Goal: Task Accomplishment & Management: Manage account settings

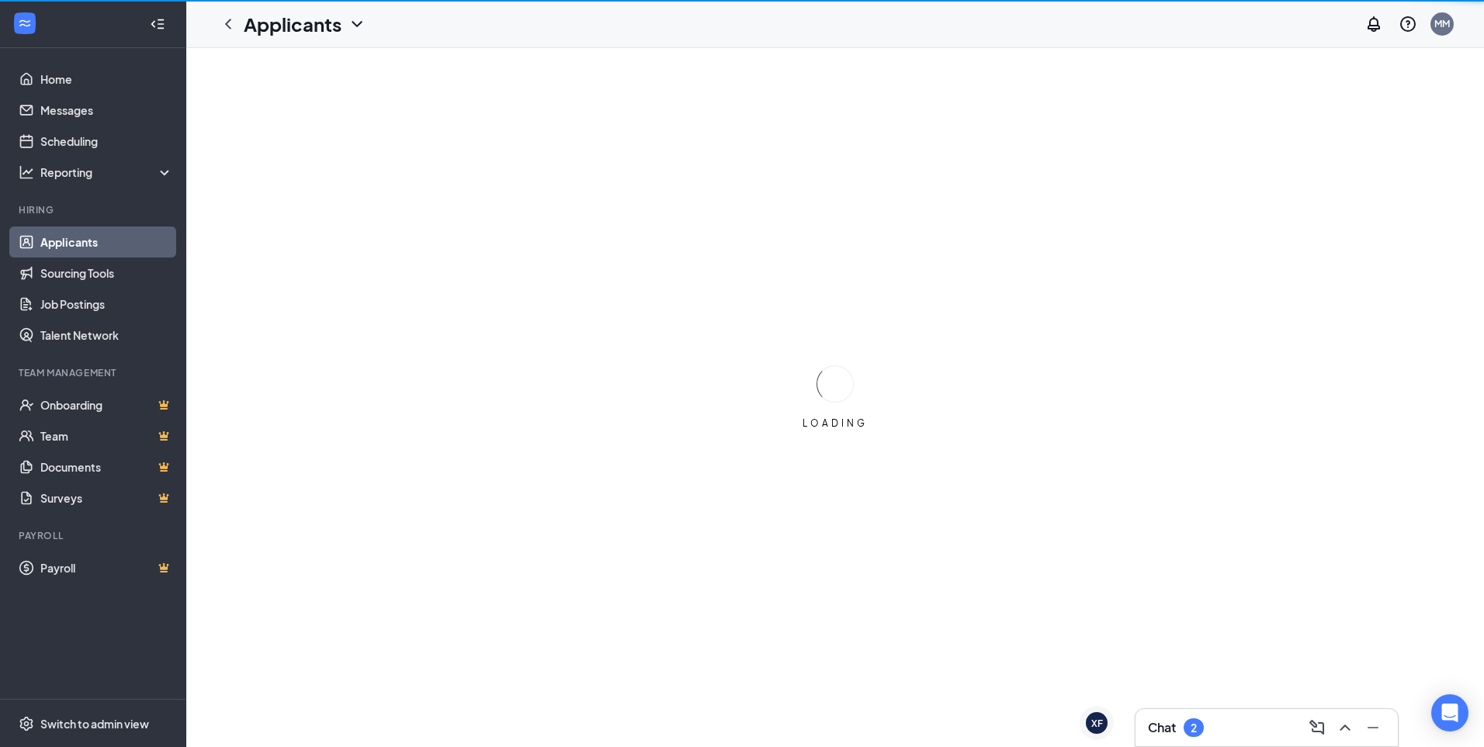
click at [1184, 719] on div "Chat 2" at bounding box center [1176, 728] width 56 height 19
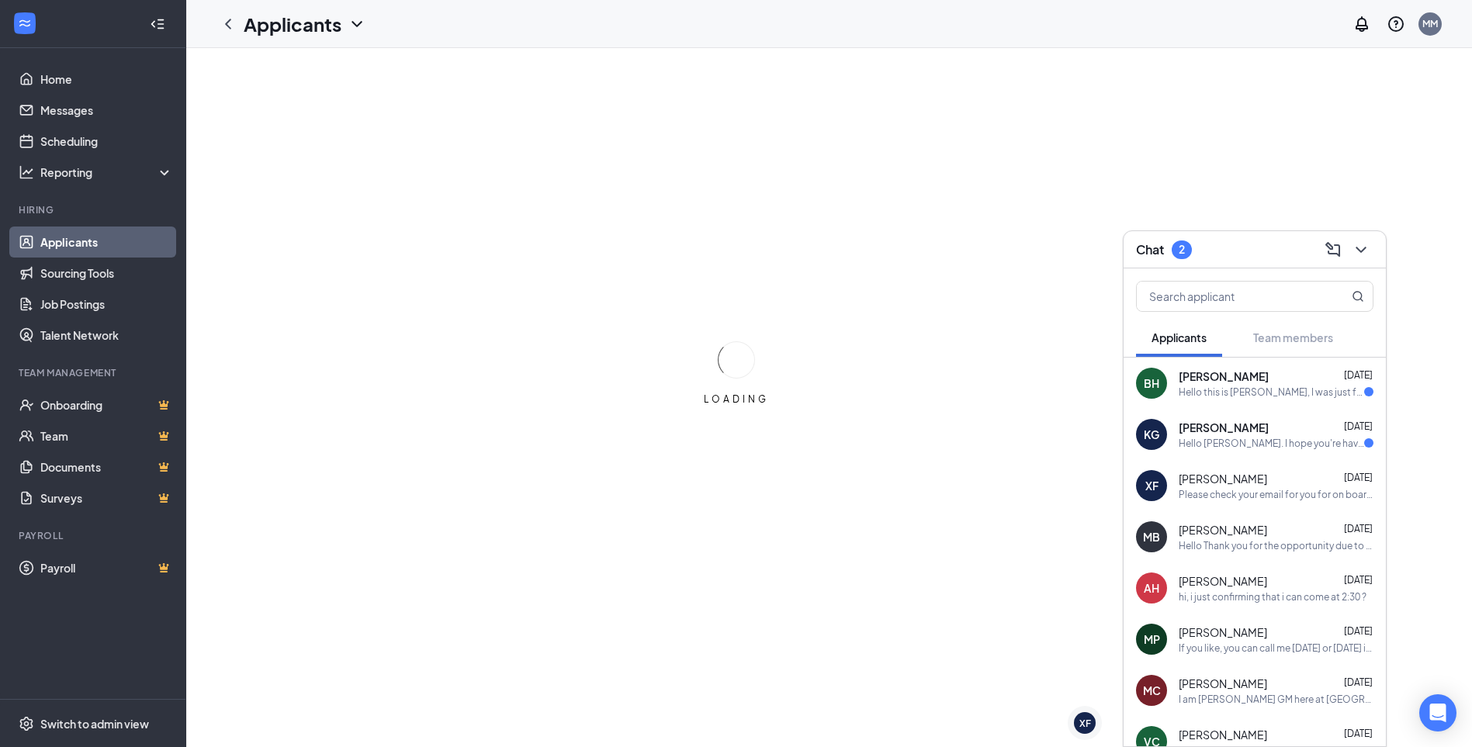
click at [1172, 733] on div "BH [PERSON_NAME] [DATE] Hello this is [PERSON_NAME], I was just following up on…" at bounding box center [1255, 653] width 262 height 590
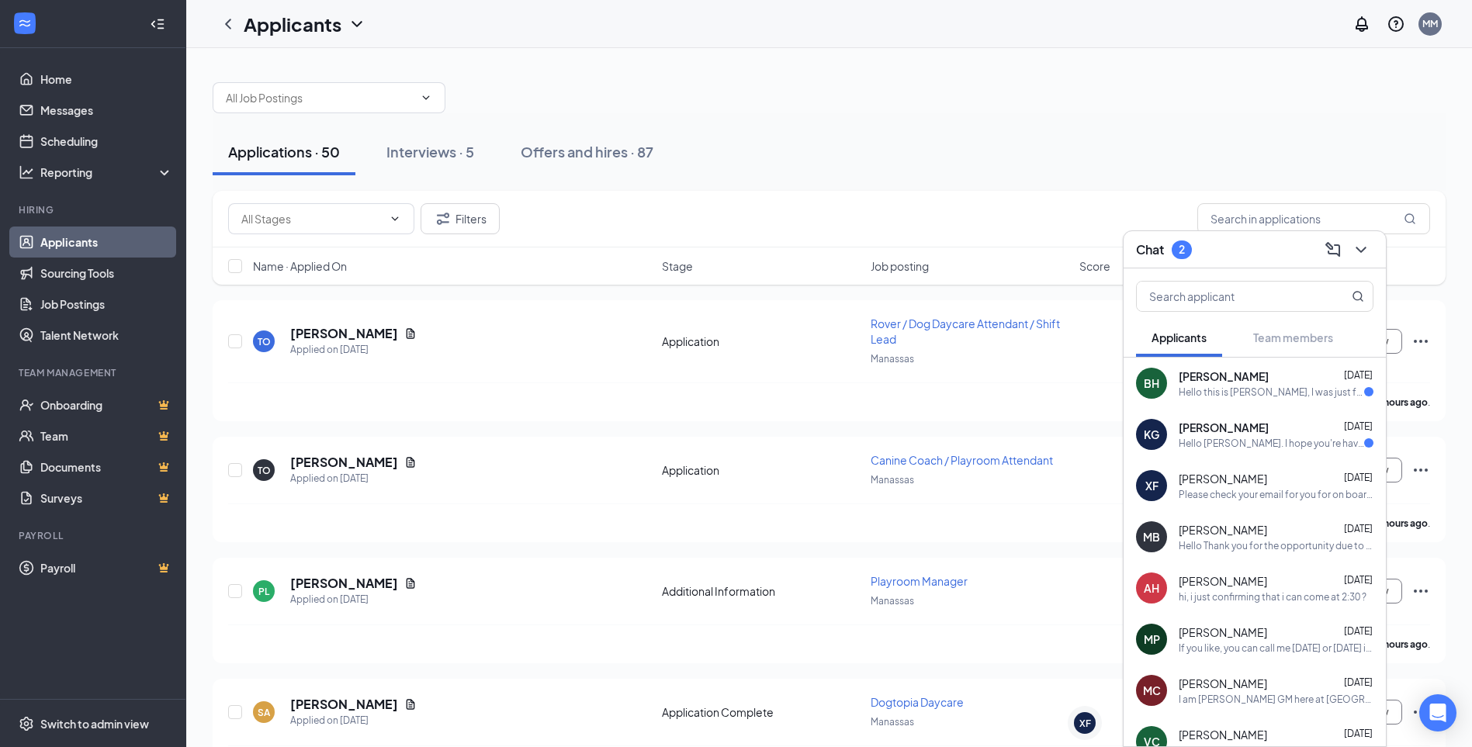
click at [1235, 435] on span "[PERSON_NAME]" at bounding box center [1224, 428] width 90 height 16
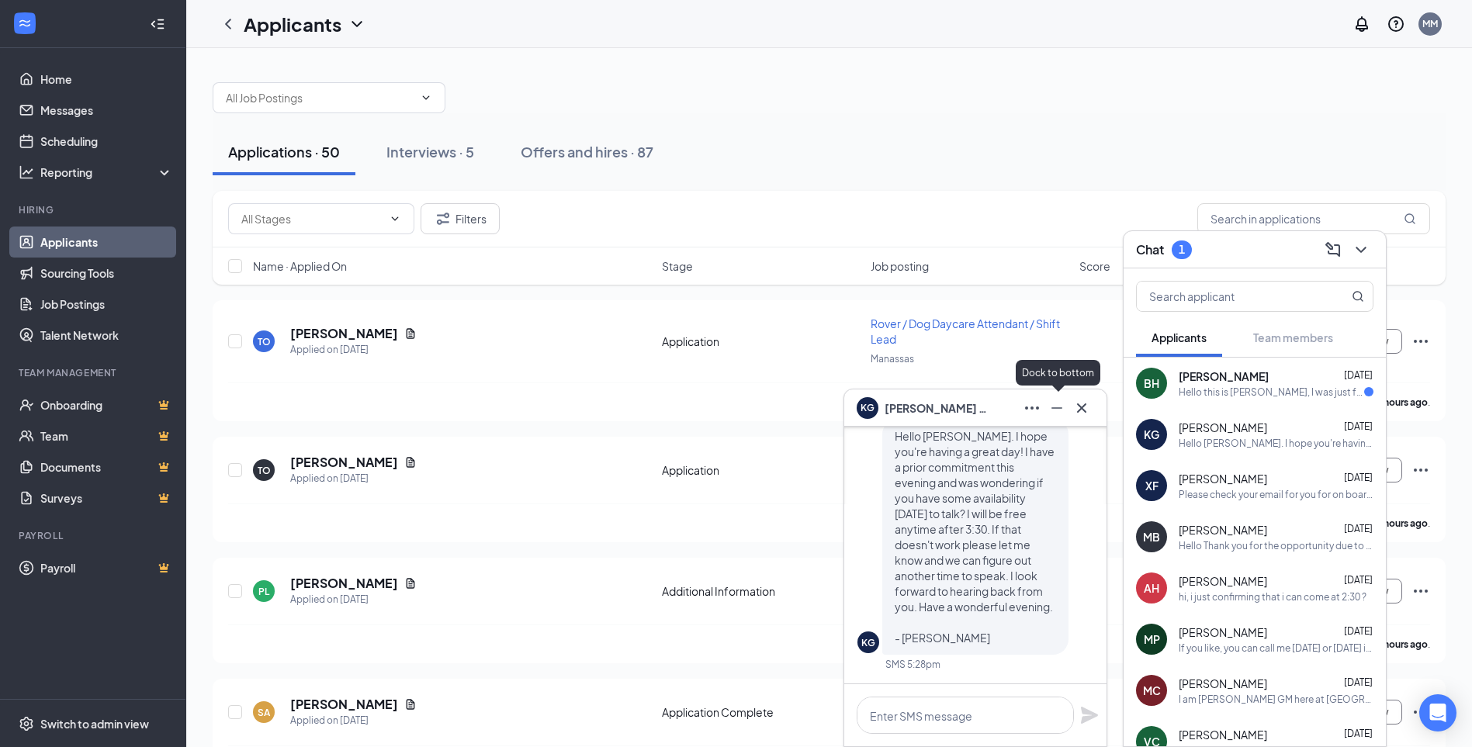
click at [1058, 405] on icon "Minimize" at bounding box center [1057, 408] width 19 height 19
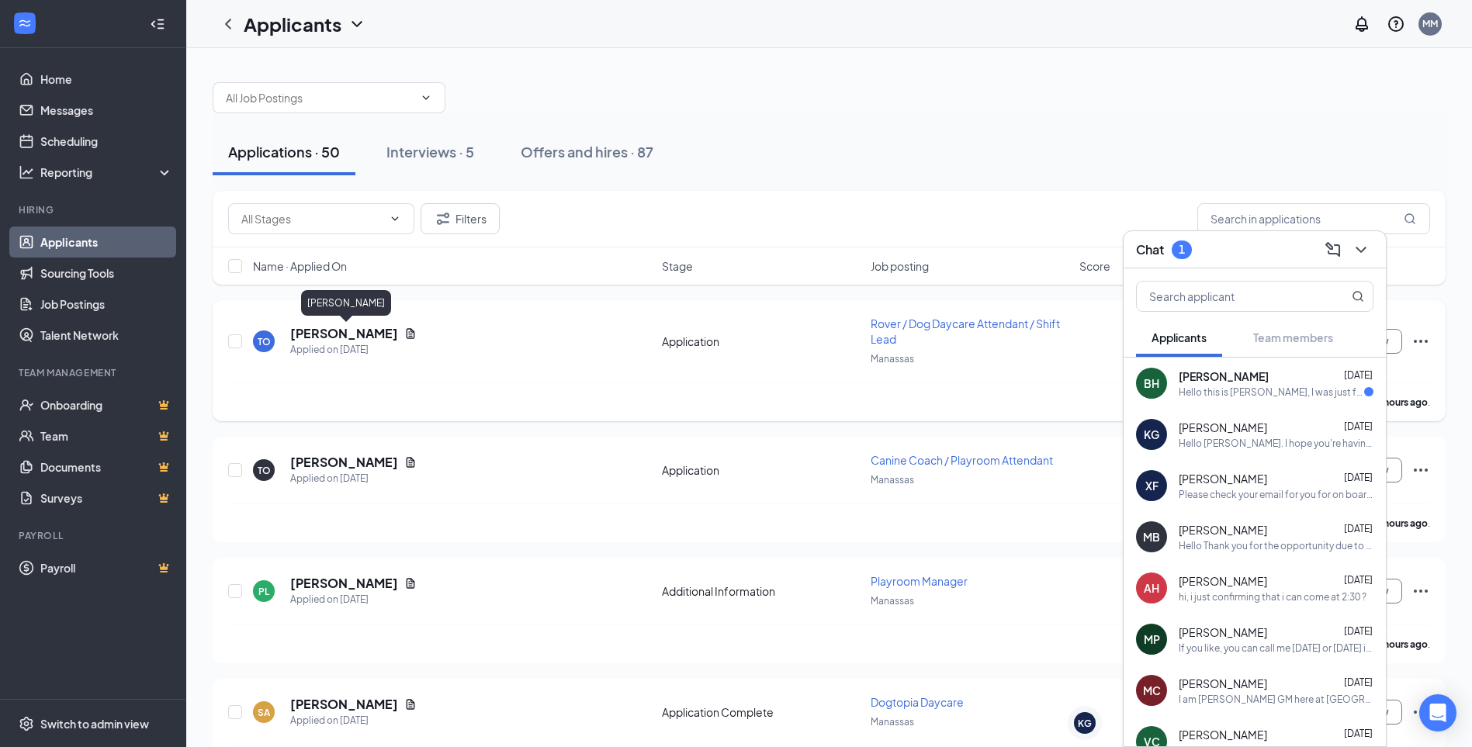
click at [338, 337] on h5 "[PERSON_NAME]" at bounding box center [344, 333] width 108 height 17
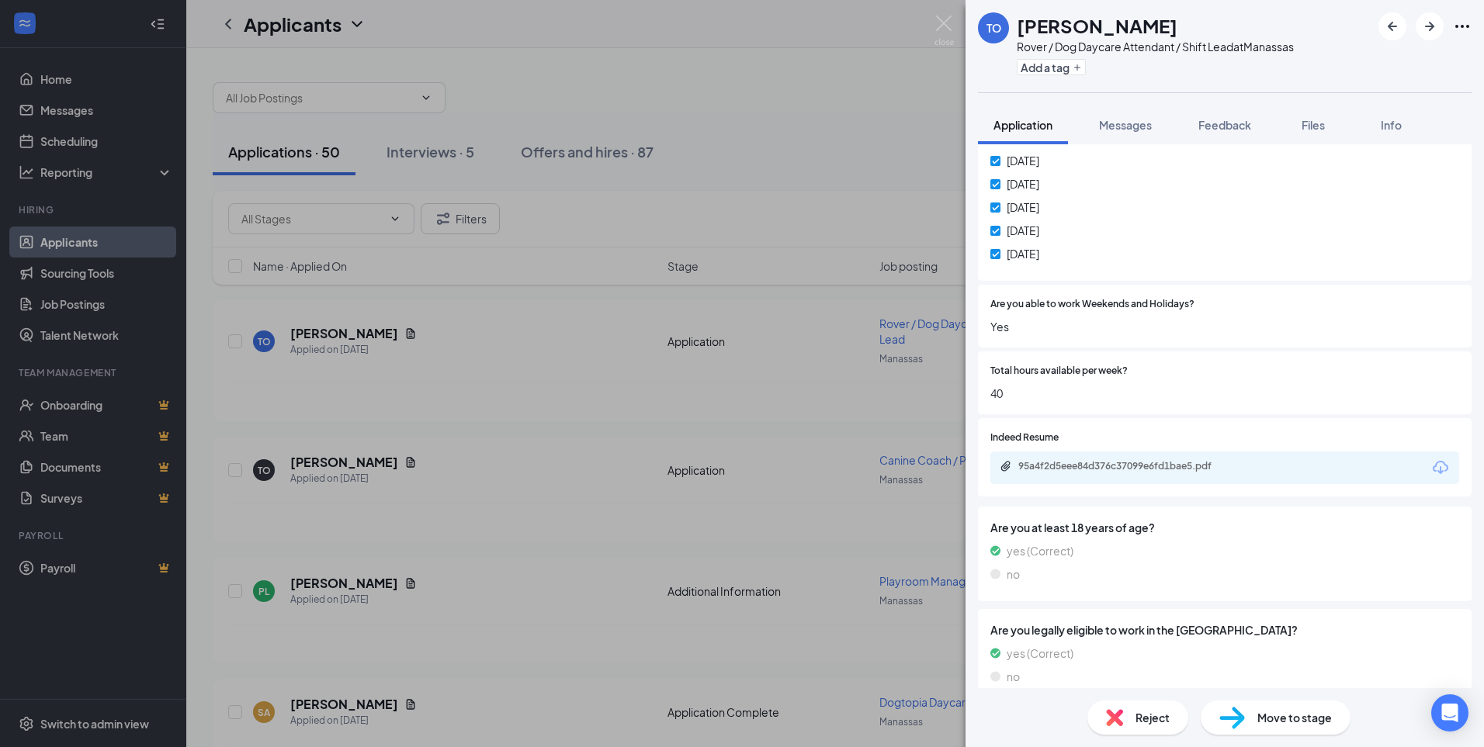
scroll to position [941, 0]
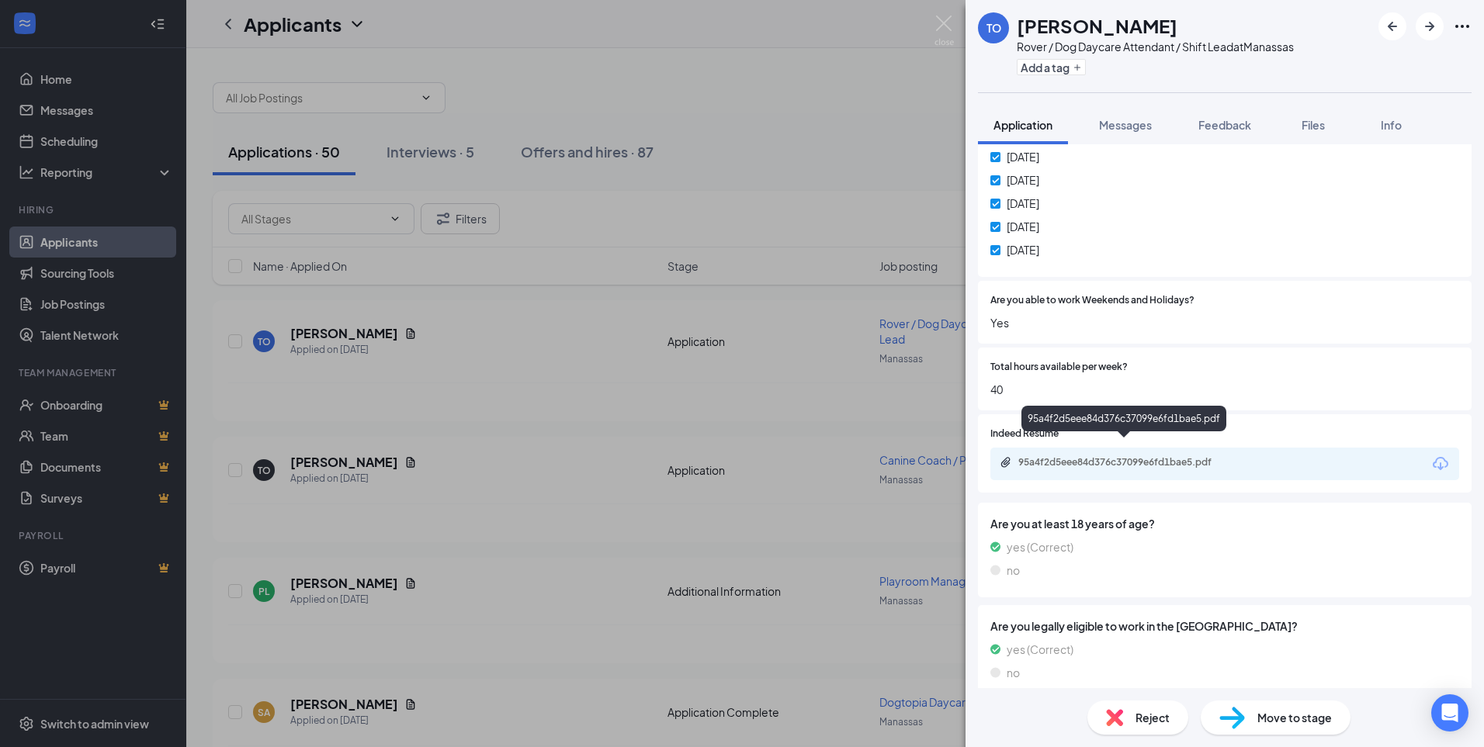
click at [1175, 456] on div "95a4f2d5eee84d376c37099e6fd1bae5.pdf" at bounding box center [1126, 462] width 217 height 12
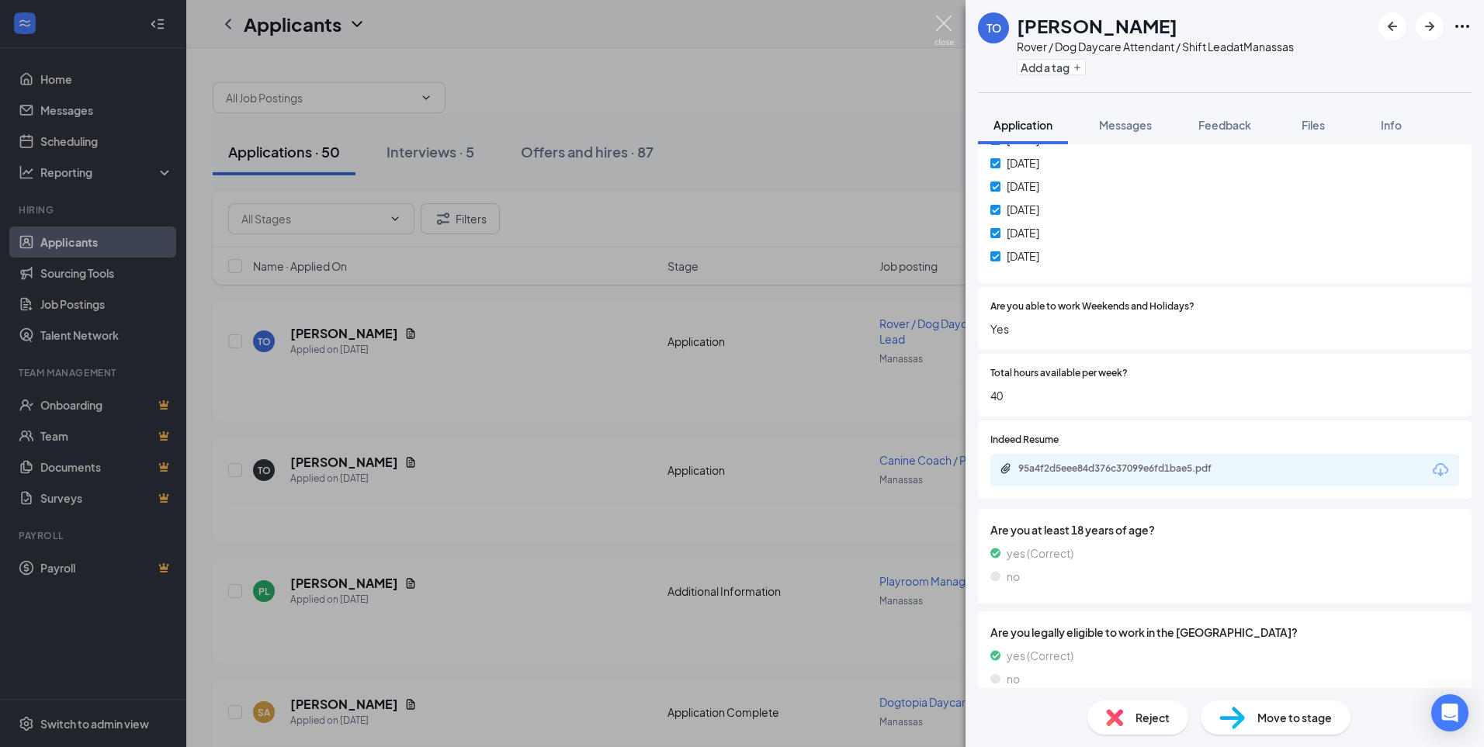
click at [935, 18] on img at bounding box center [943, 31] width 19 height 30
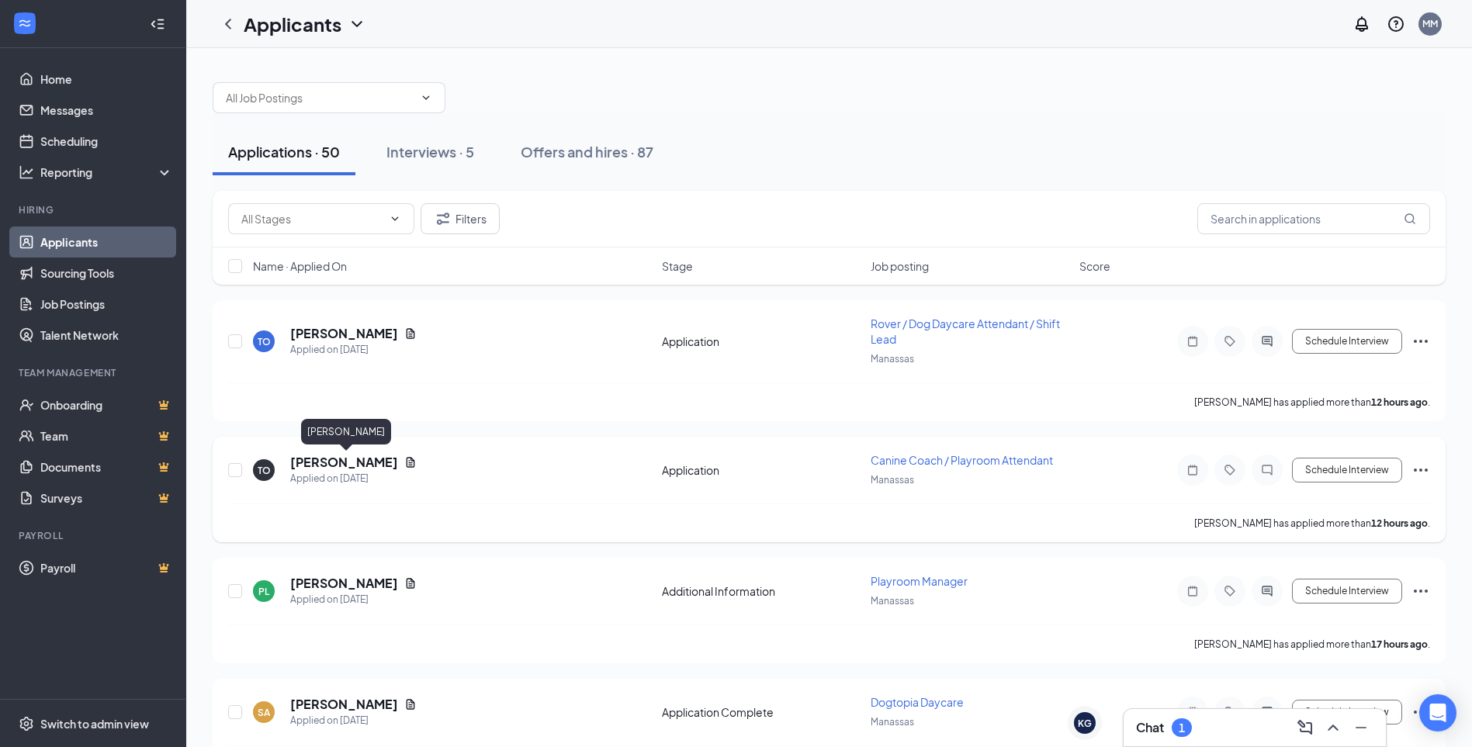
click at [330, 462] on h5 "[PERSON_NAME]" at bounding box center [344, 462] width 108 height 17
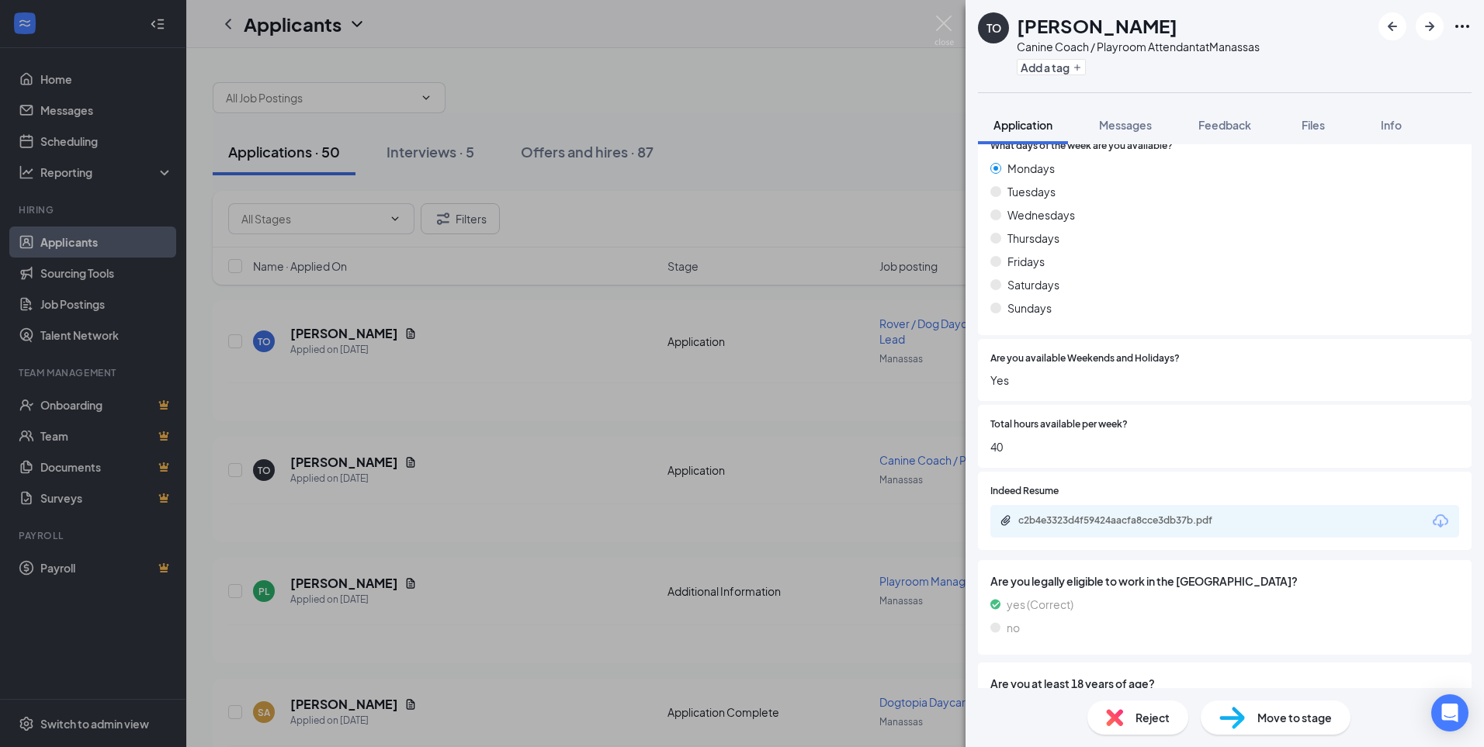
scroll to position [892, 0]
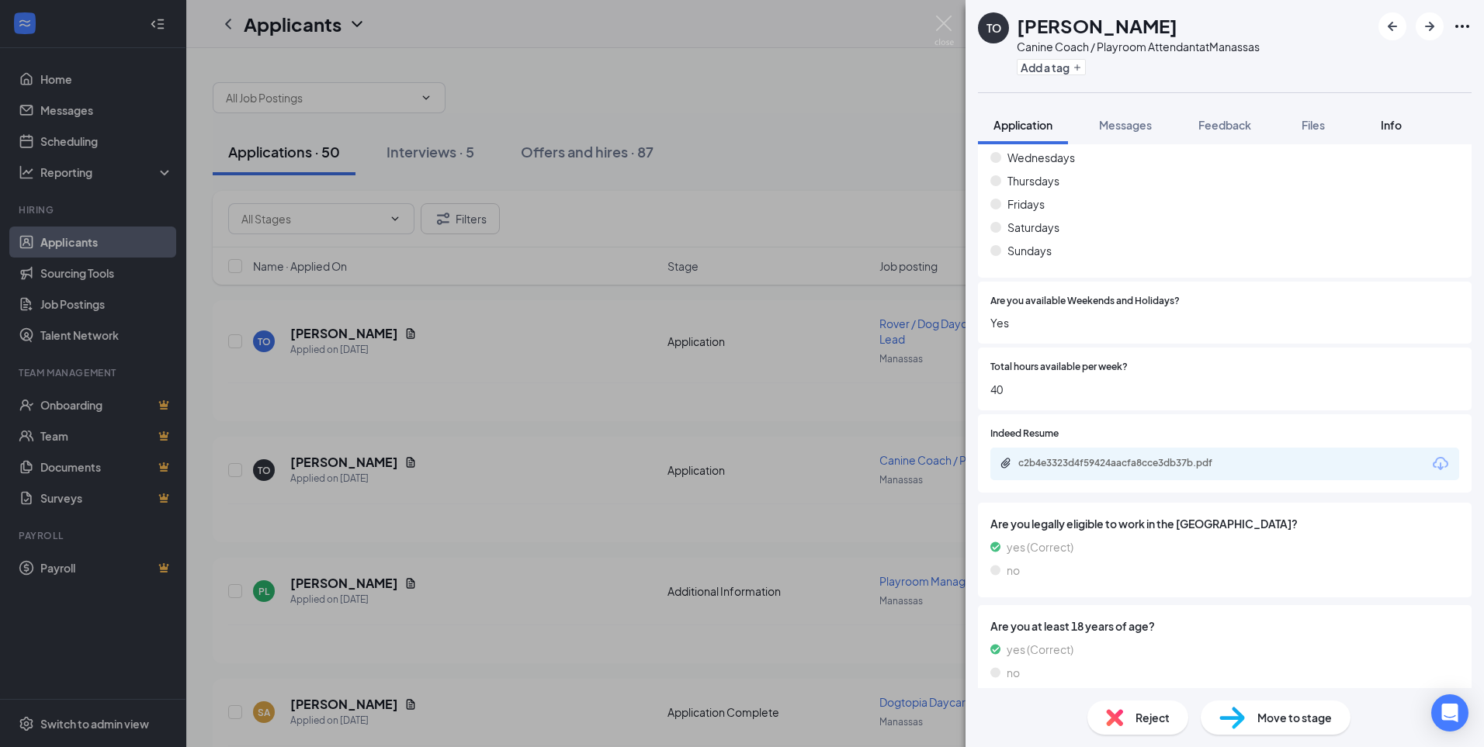
click at [1398, 120] on span "Info" at bounding box center [1390, 125] width 21 height 14
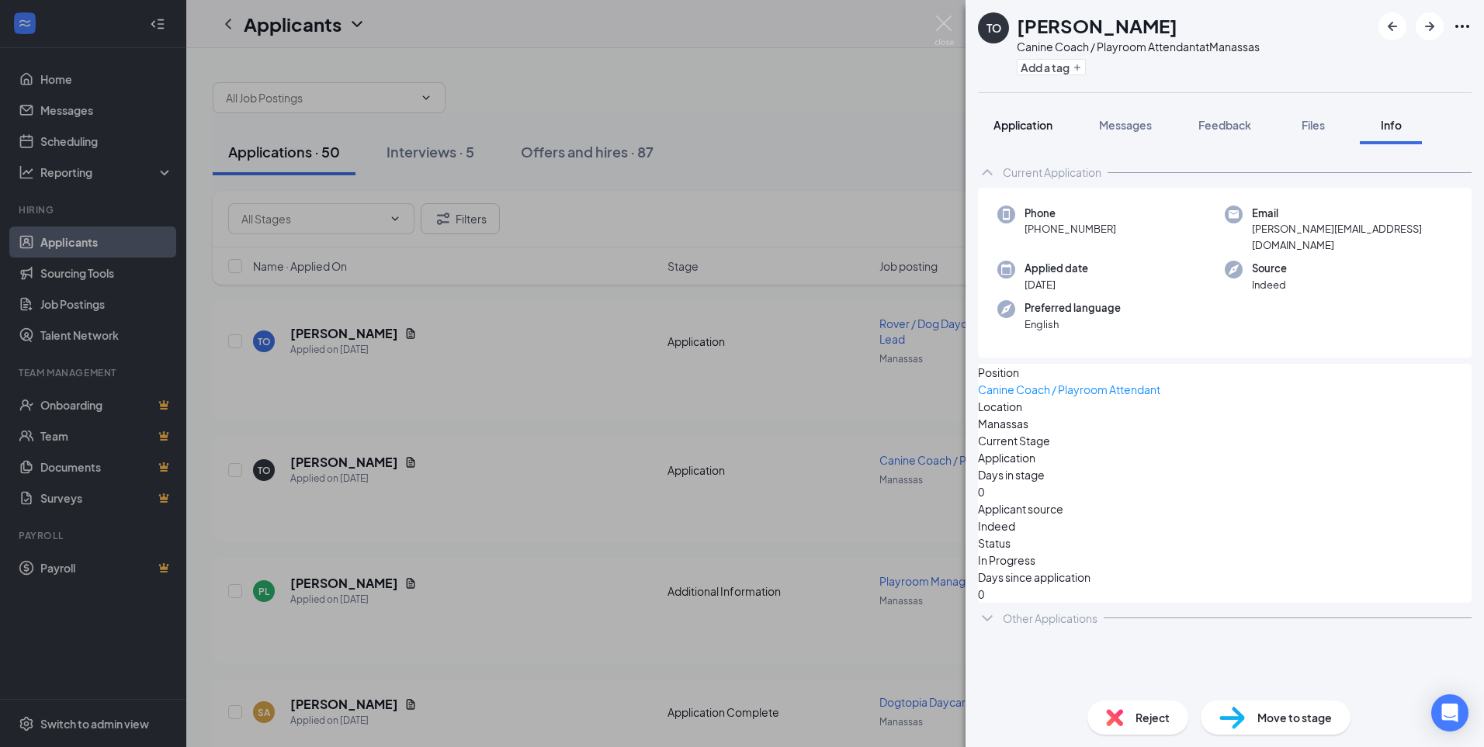
click at [1019, 130] on span "Application" at bounding box center [1022, 125] width 59 height 14
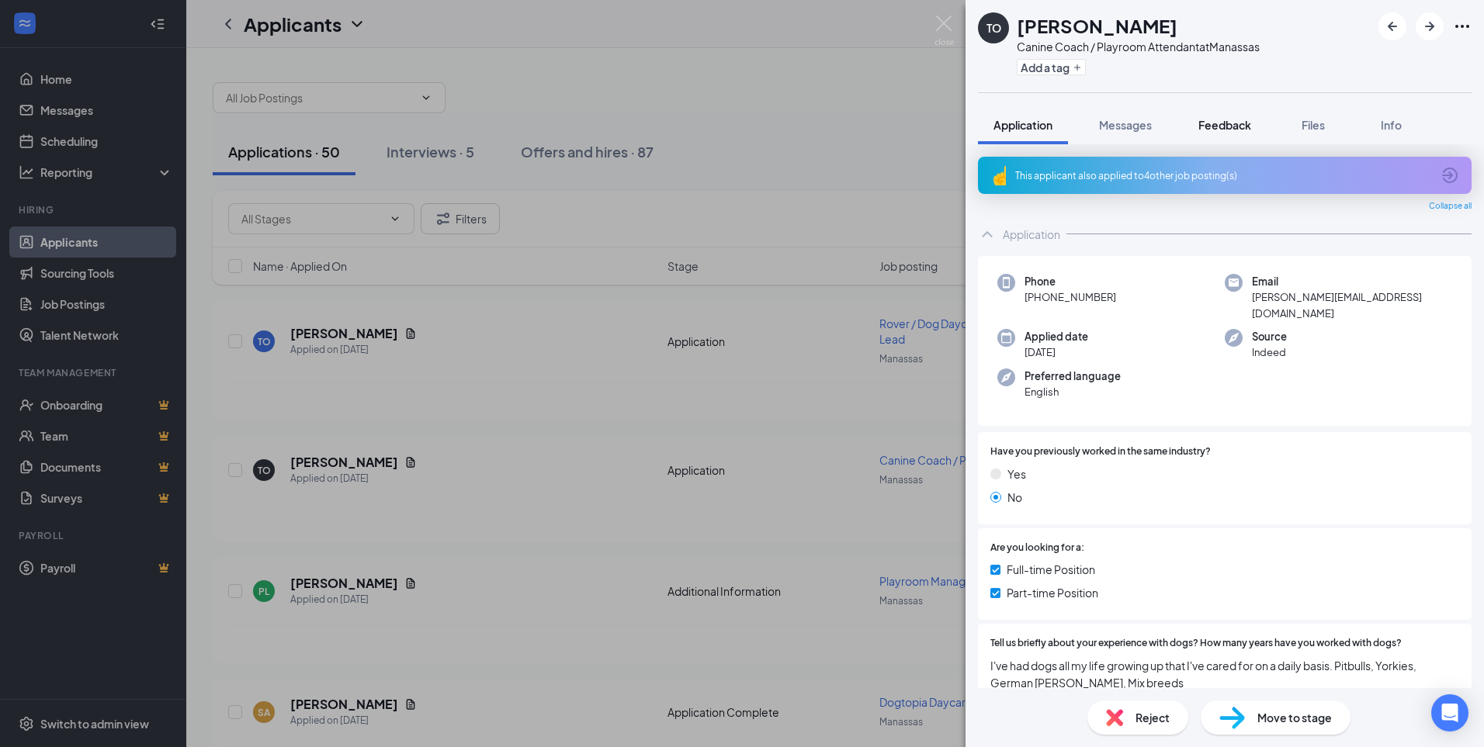
click at [1228, 115] on button "Feedback" at bounding box center [1225, 125] width 84 height 39
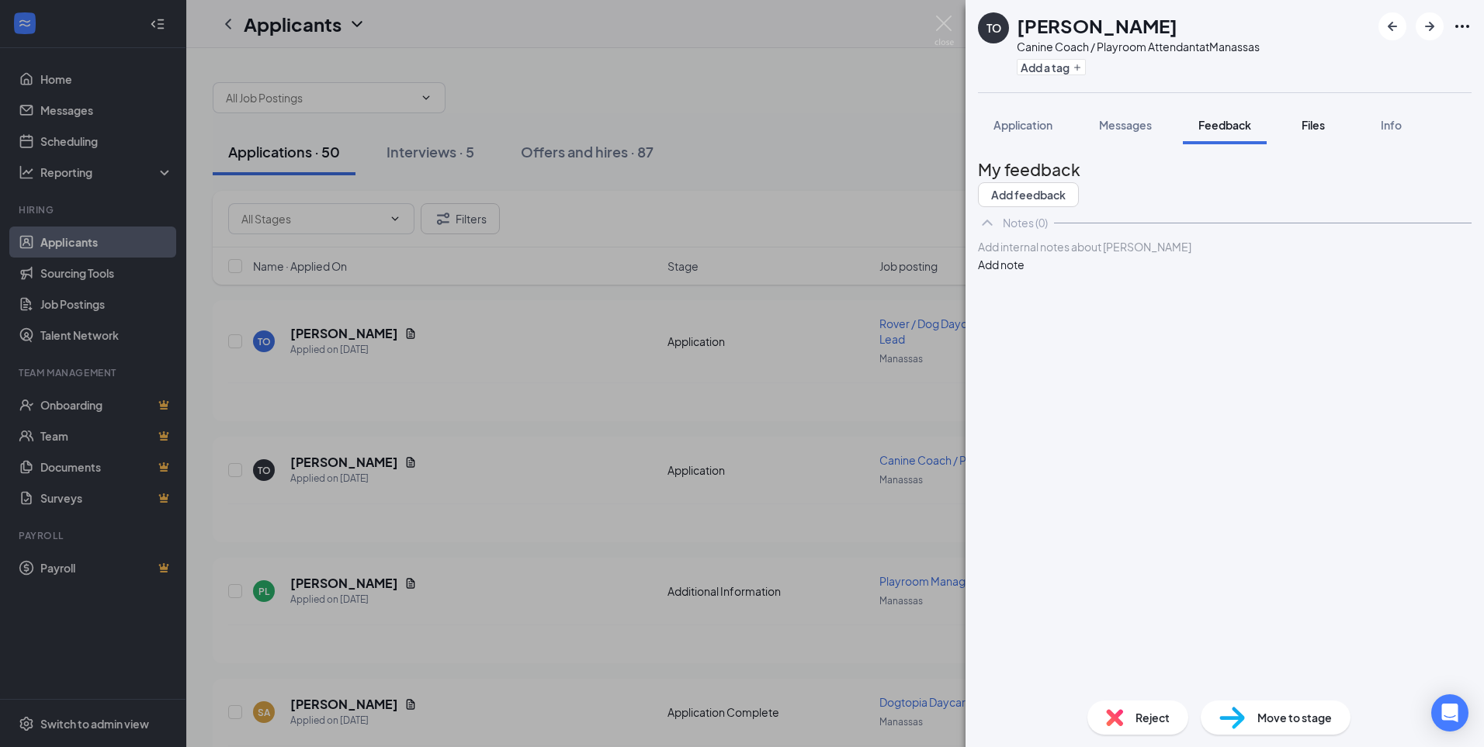
click at [1321, 124] on span "Files" at bounding box center [1312, 125] width 23 height 14
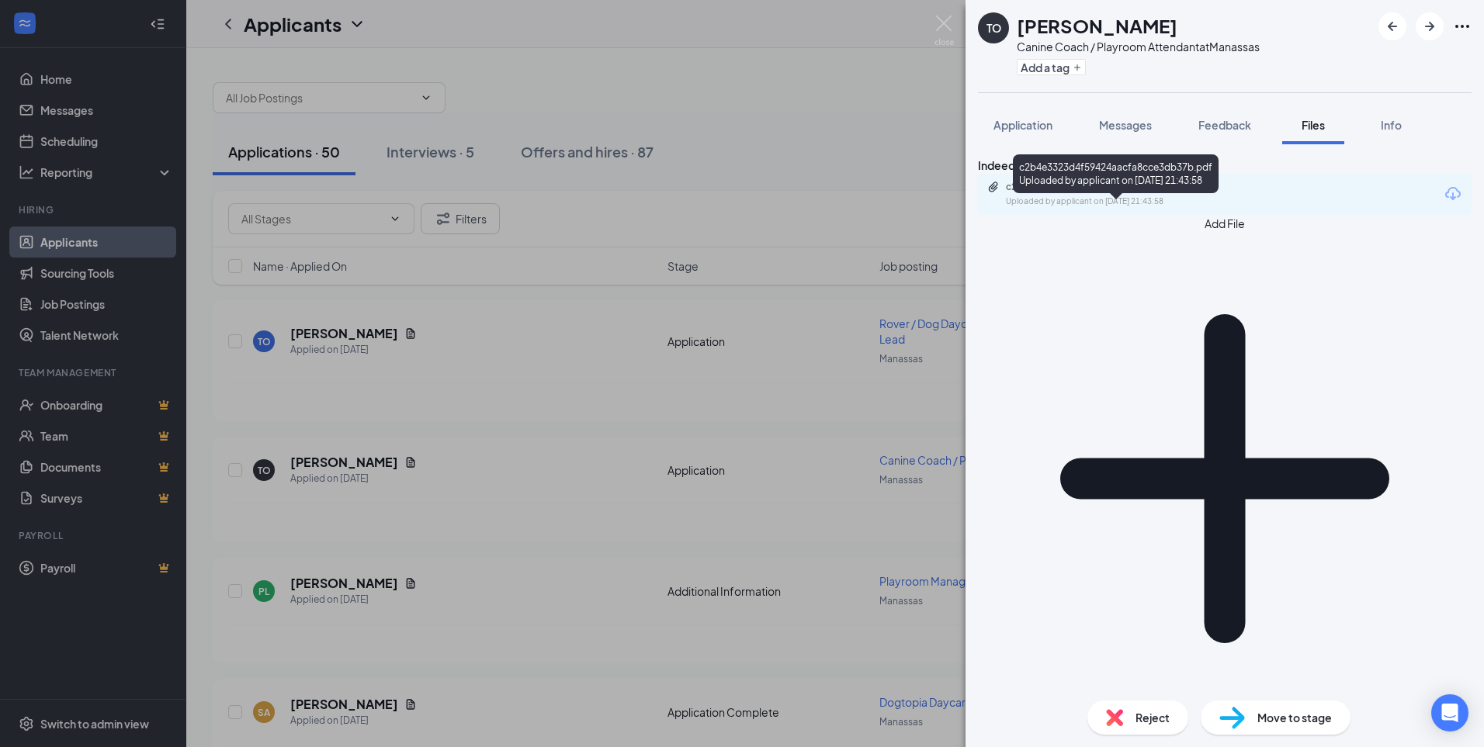
click at [1124, 208] on div "Uploaded by applicant on [DATE] 21:43:58" at bounding box center [1122, 202] width 233 height 12
drag, startPoint x: 939, startPoint y: 21, endPoint x: 1062, endPoint y: 237, distance: 248.5
click at [941, 20] on img at bounding box center [943, 31] width 19 height 30
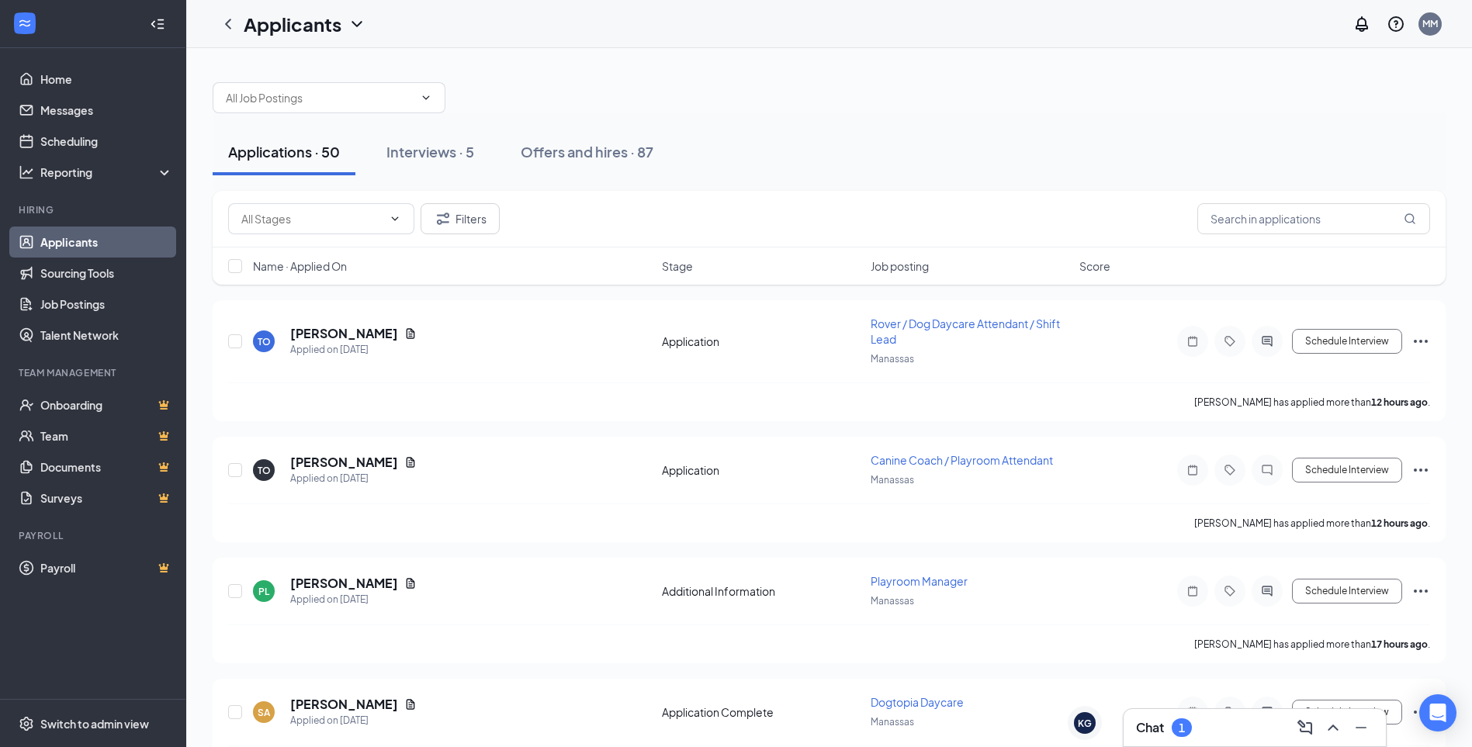
click at [1169, 729] on div "Chat 1" at bounding box center [1164, 728] width 56 height 19
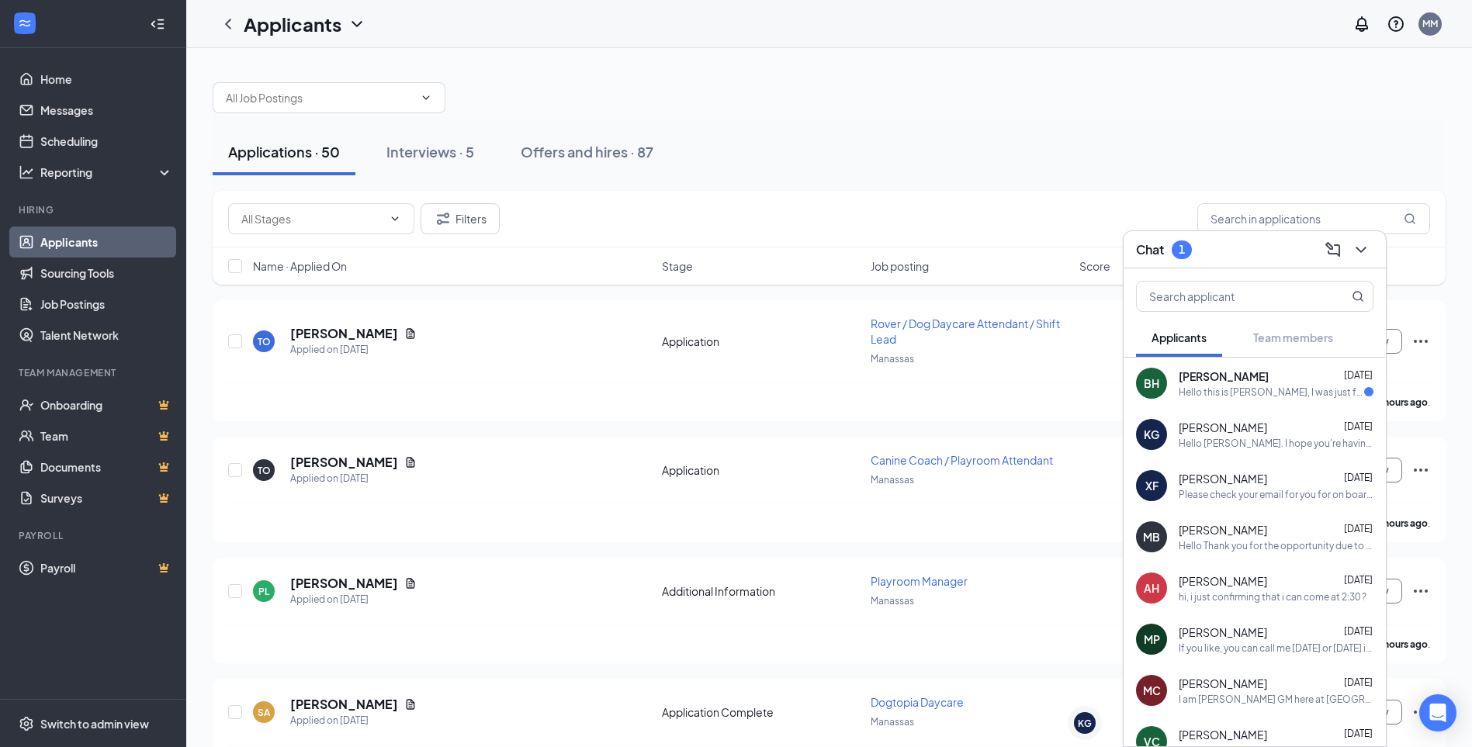
click at [1306, 389] on div "Hello this is [PERSON_NAME], I was just following up on the interview I had [DA…" at bounding box center [1271, 392] width 185 height 13
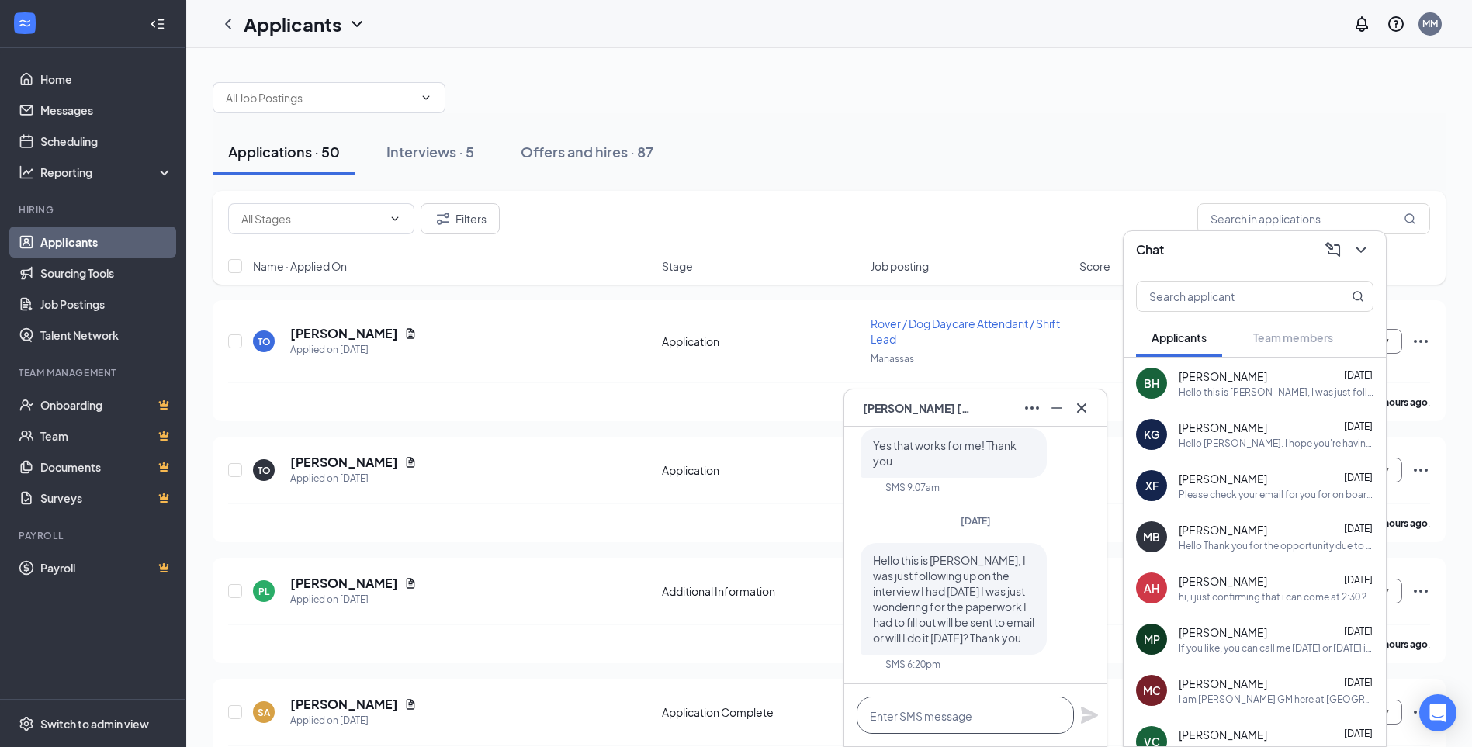
click at [934, 706] on textarea at bounding box center [965, 715] width 217 height 37
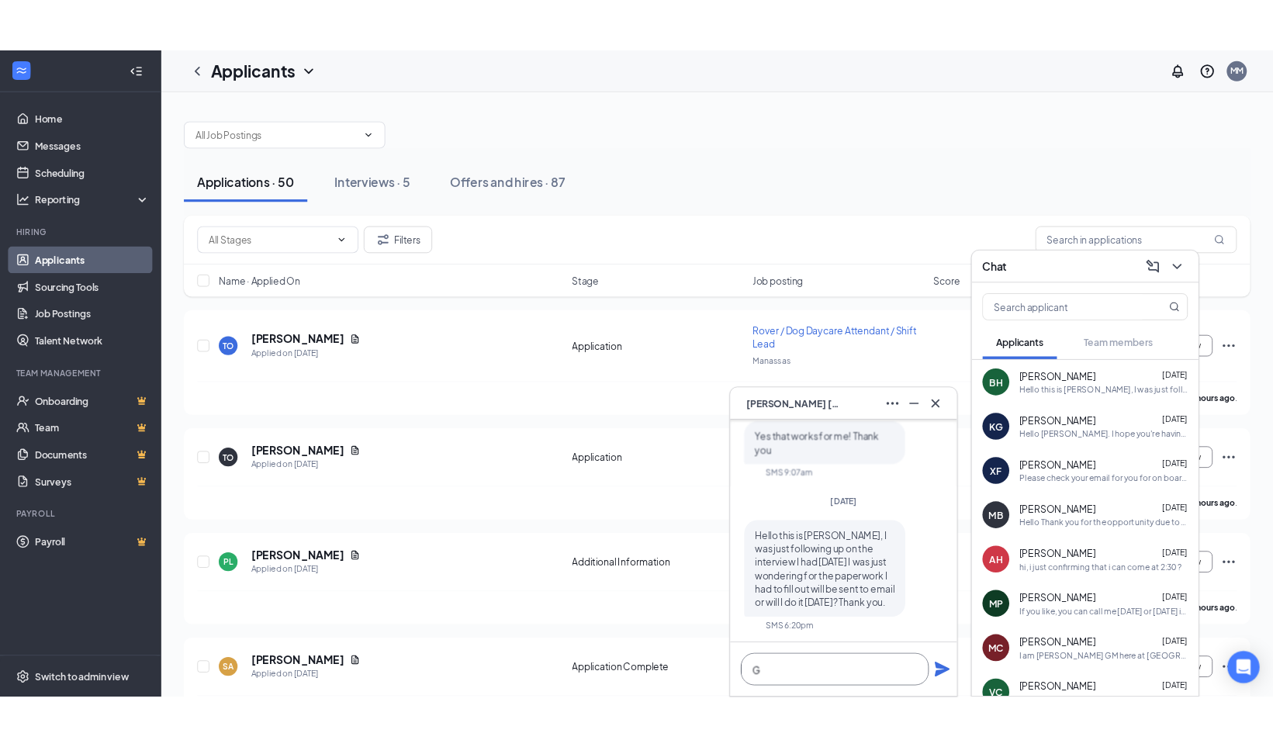
scroll to position [1, 0]
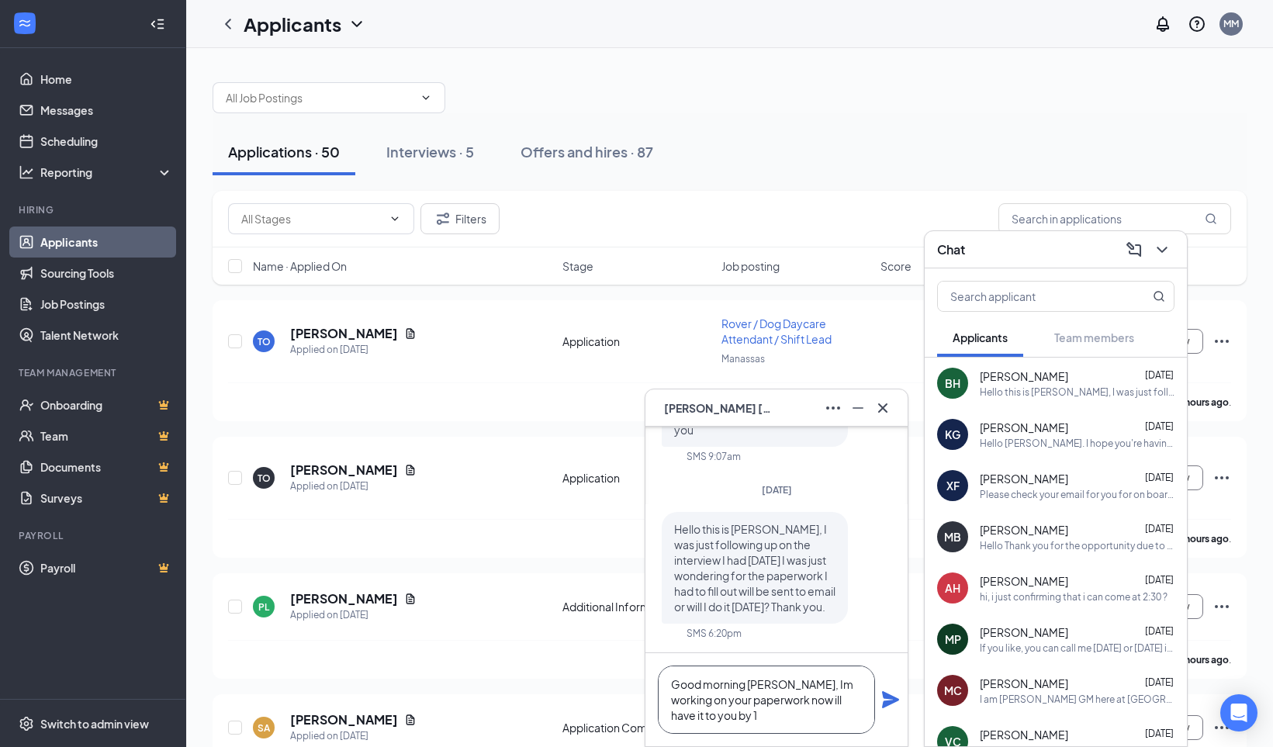
click at [719, 712] on textarea "Good morning [PERSON_NAME], Im working on your paperwork now ill have it to you…" at bounding box center [766, 700] width 217 height 68
drag, startPoint x: 719, startPoint y: 712, endPoint x: 722, endPoint y: 720, distance: 8.8
click at [722, 720] on textarea "Good morning [PERSON_NAME], Im working on your paperwork now ill have it to you…" at bounding box center [766, 700] width 217 height 68
drag, startPoint x: 770, startPoint y: 702, endPoint x: 819, endPoint y: 710, distance: 49.5
click at [771, 705] on textarea "Good morning, [PERSON_NAME], I'm working on your paperwork now I'll have it to …" at bounding box center [766, 700] width 217 height 68
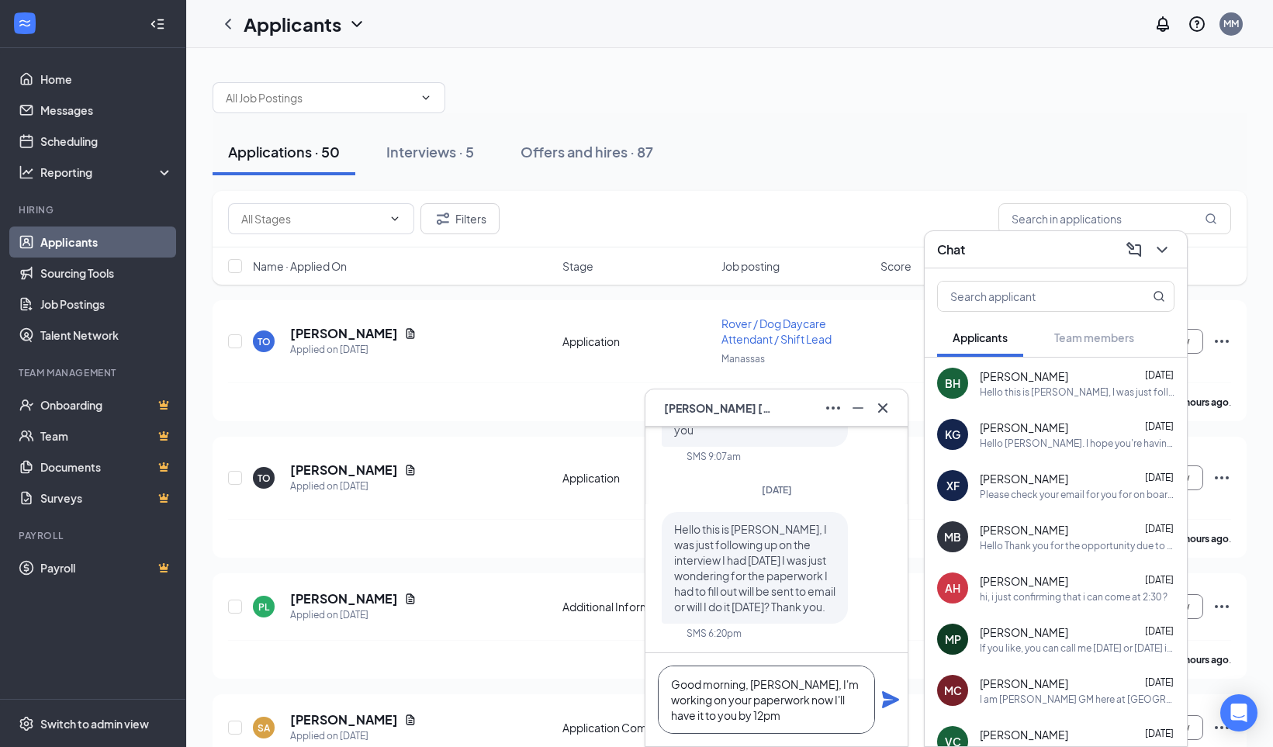
click at [775, 699] on textarea "Good morning, [PERSON_NAME], I'm working on your paperwork now I'll have it to …" at bounding box center [766, 700] width 217 height 68
click at [756, 719] on textarea "Good morning, [PERSON_NAME], I'm working on your paperwork now. I'll have it to…" at bounding box center [766, 700] width 217 height 68
type textarea "Good morning, [PERSON_NAME], I'm working on your paperwork now. I'll have it to…"
click at [889, 696] on icon "Plane" at bounding box center [890, 699] width 17 height 17
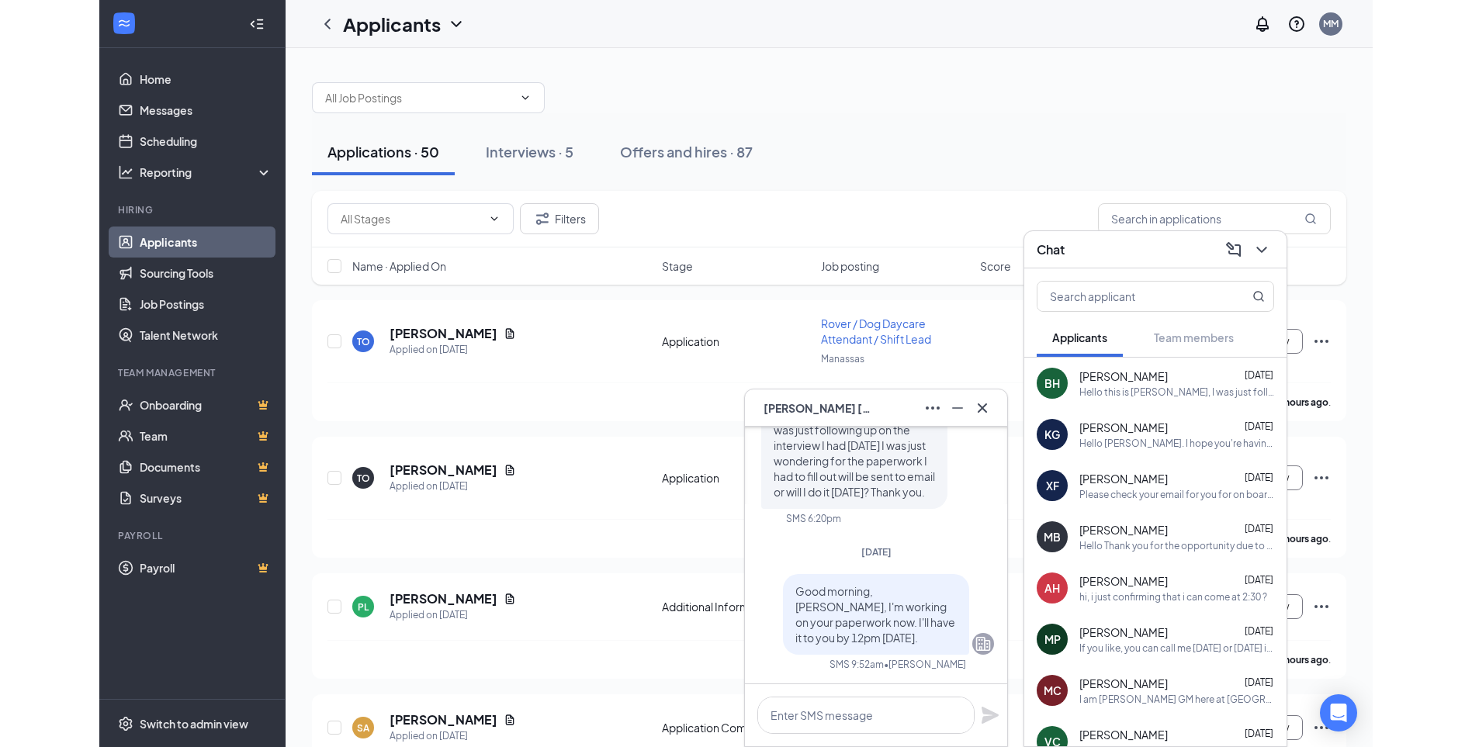
scroll to position [0, 0]
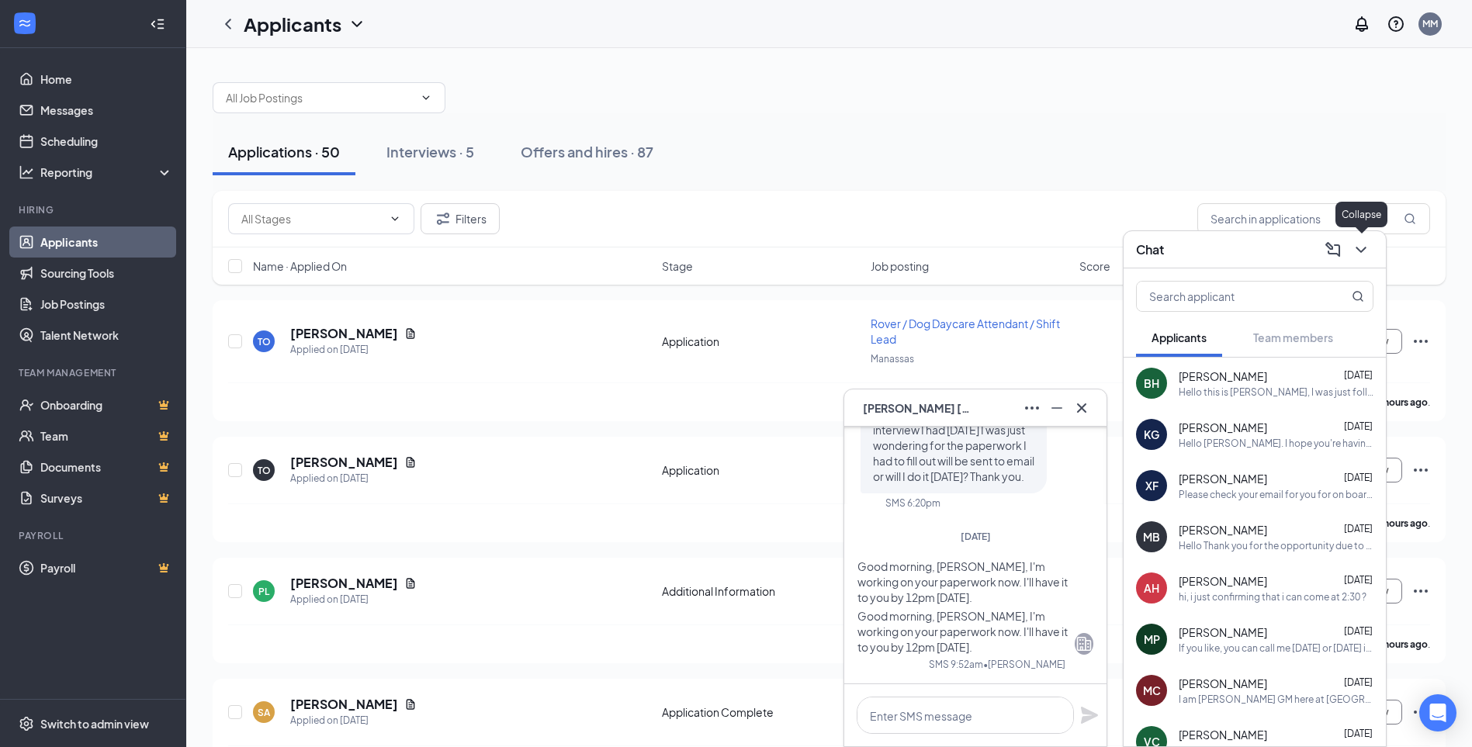
click at [1359, 252] on icon "ChevronDown" at bounding box center [1361, 250] width 19 height 19
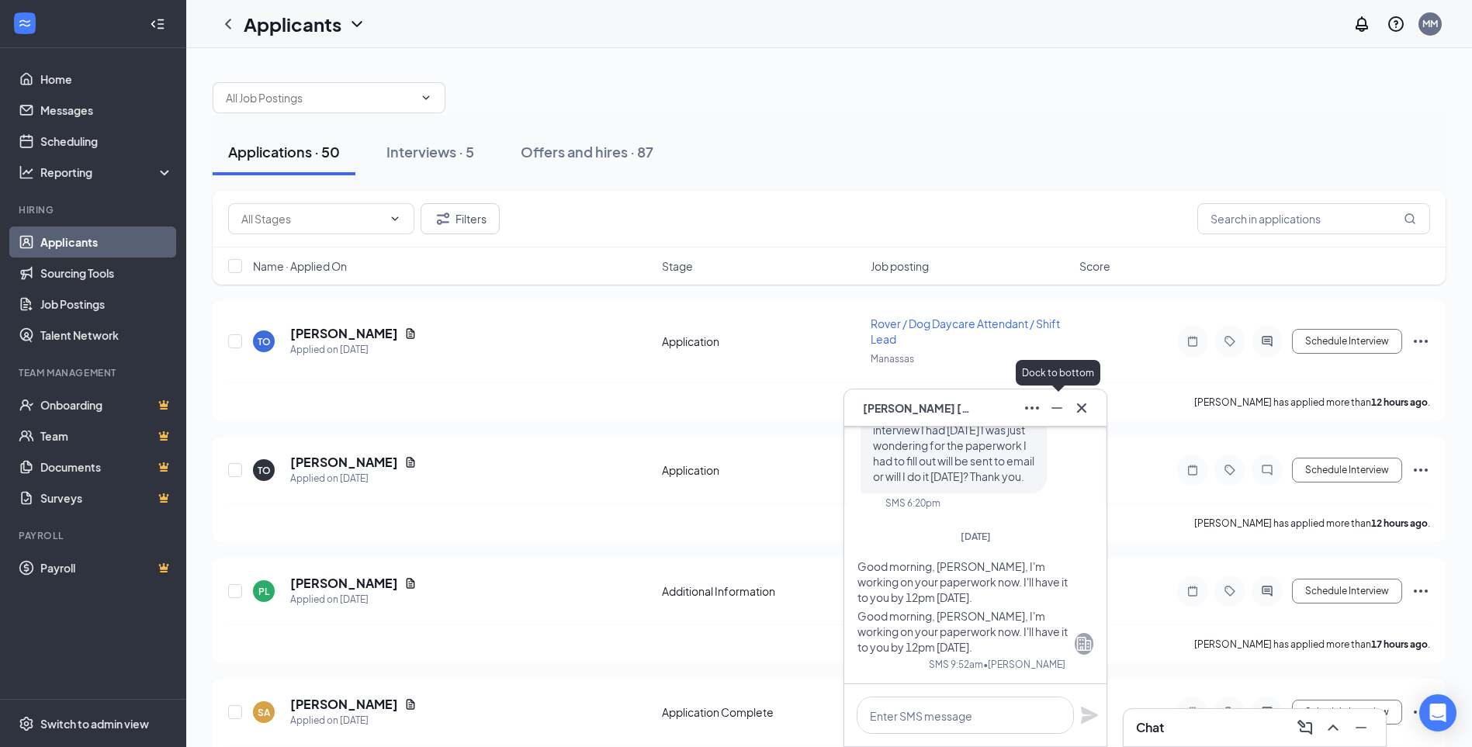
click at [1051, 404] on icon "Minimize" at bounding box center [1057, 408] width 19 height 19
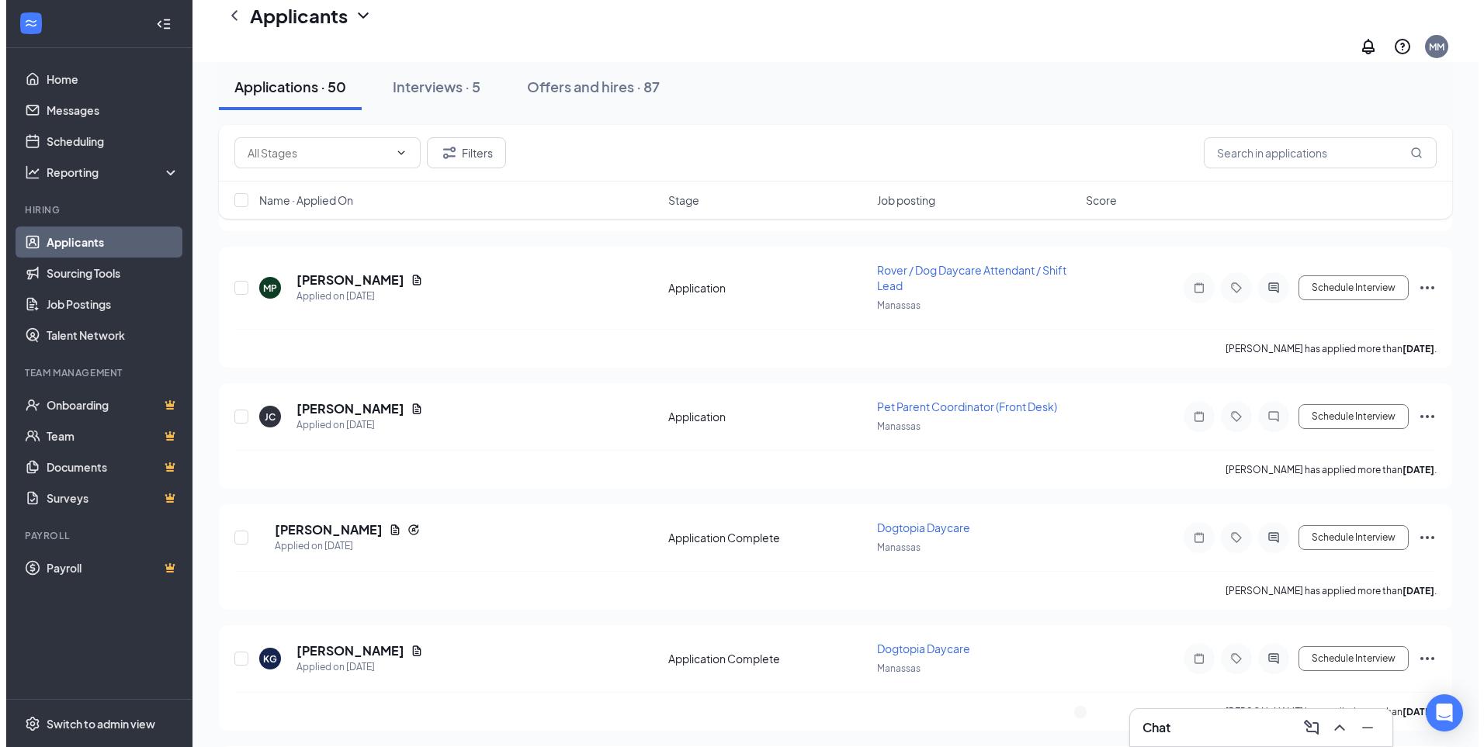
scroll to position [1086, 0]
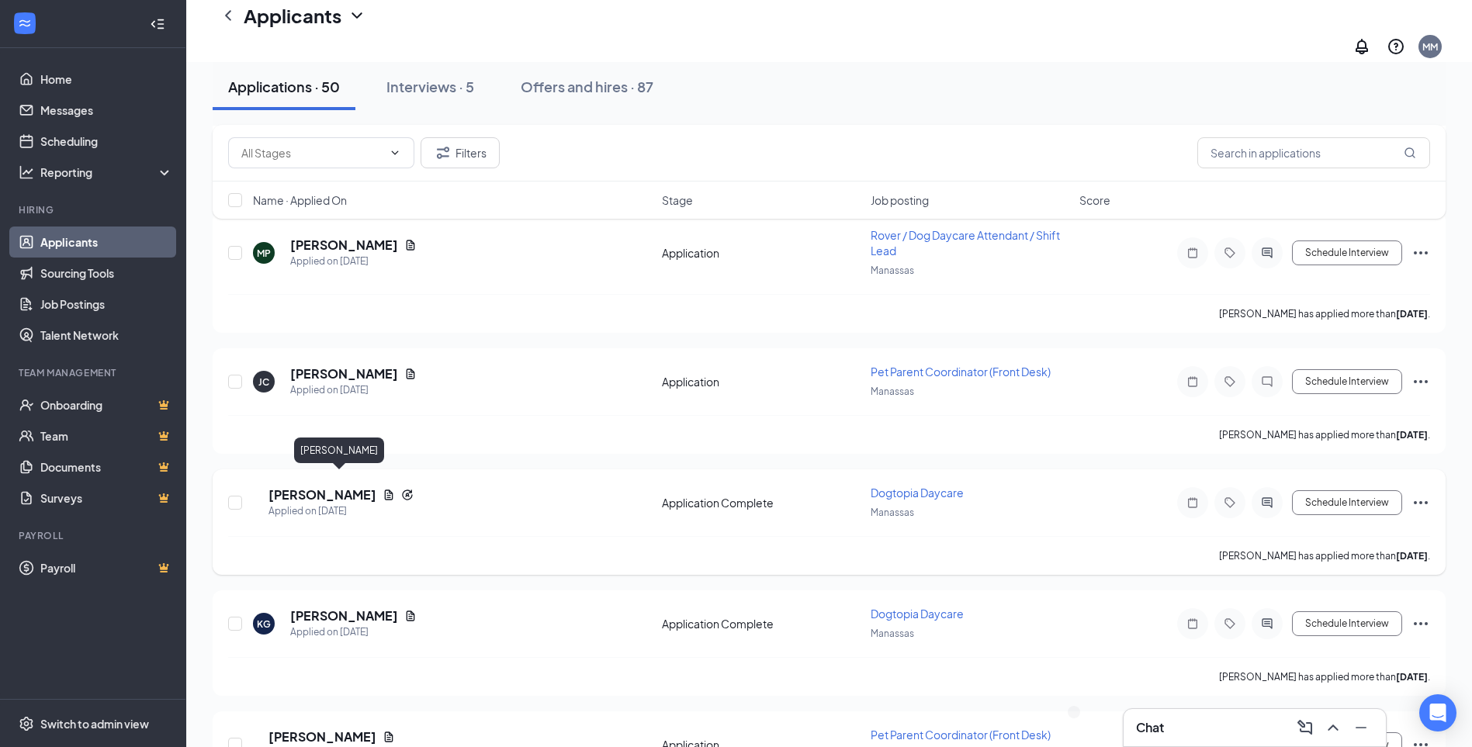
click at [333, 487] on h5 "[PERSON_NAME]" at bounding box center [322, 495] width 108 height 17
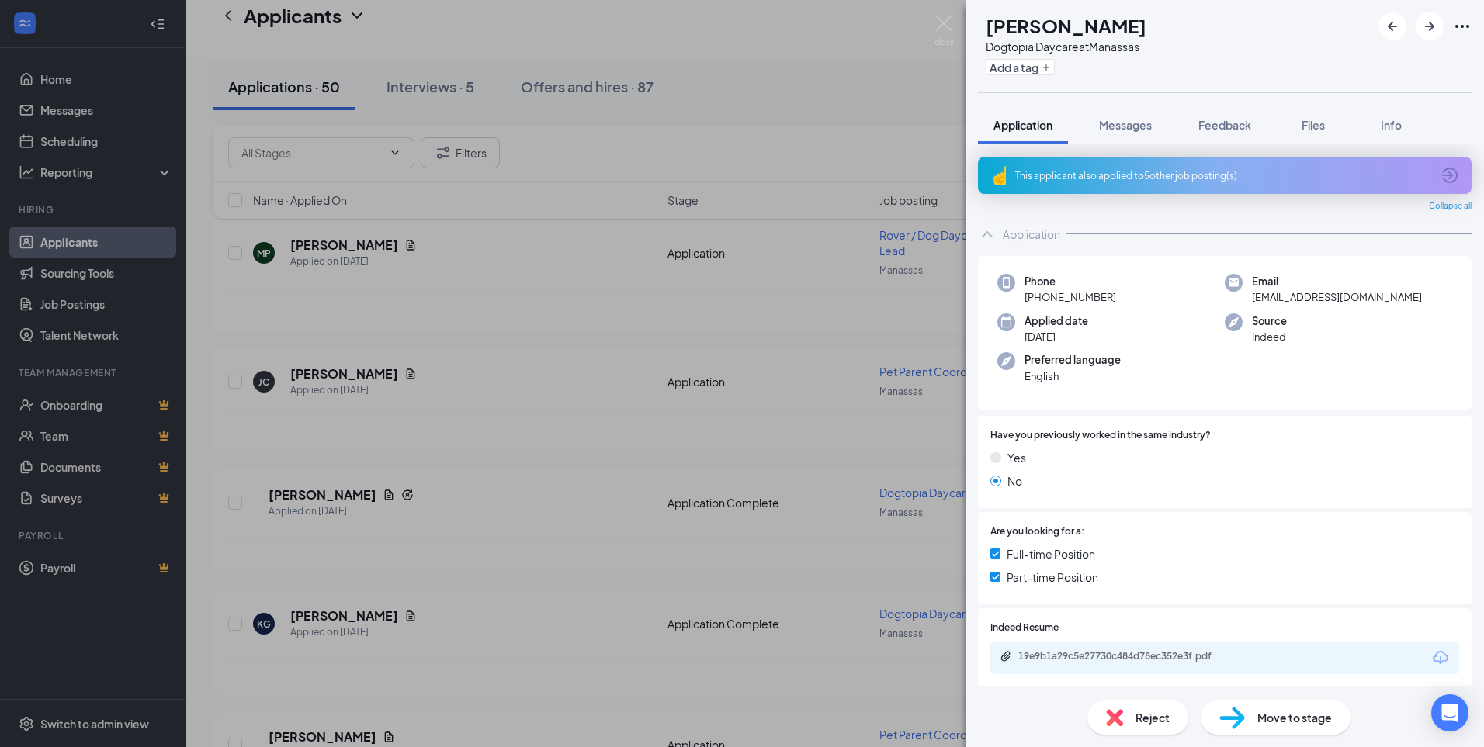
click at [1282, 712] on span "Move to stage" at bounding box center [1294, 717] width 74 height 17
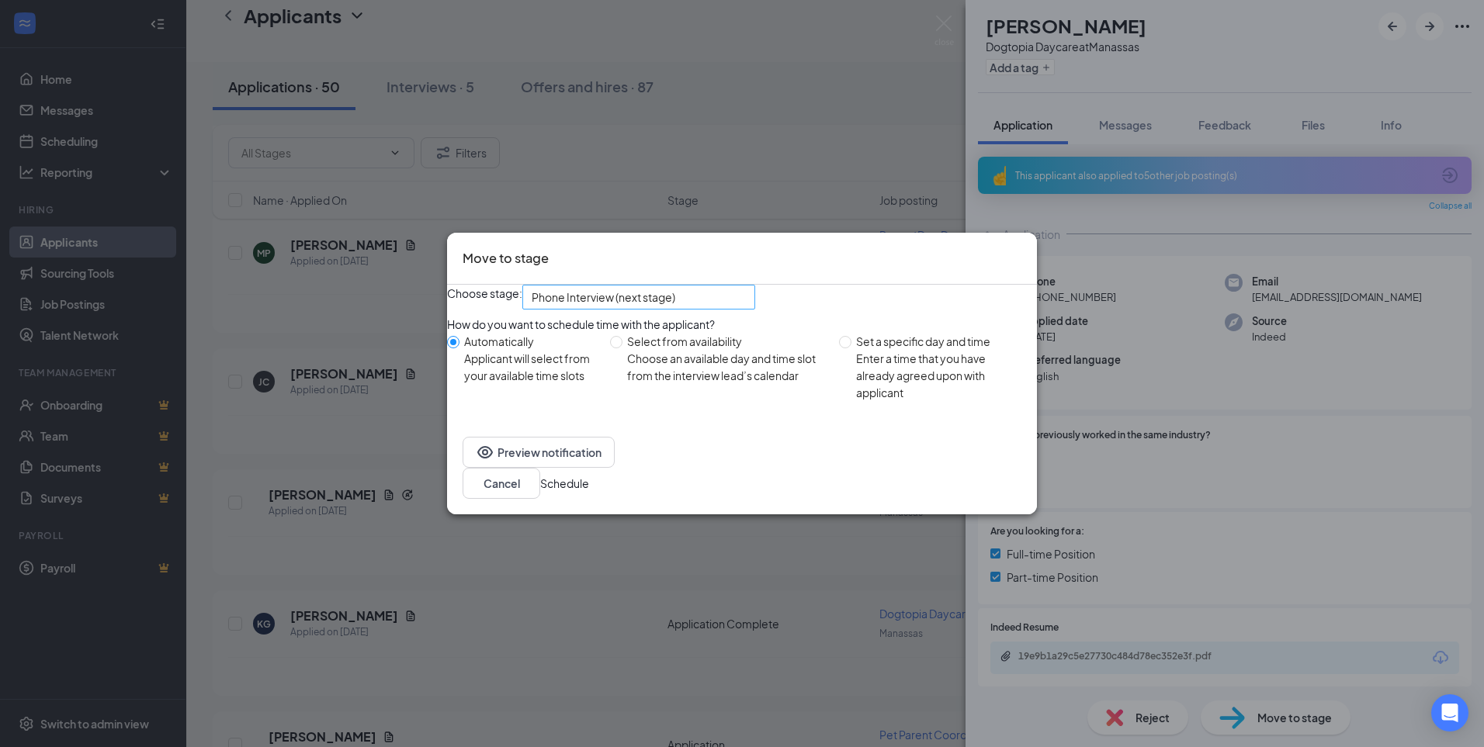
click at [675, 300] on span "Phone Interview (next stage)" at bounding box center [604, 297] width 144 height 23
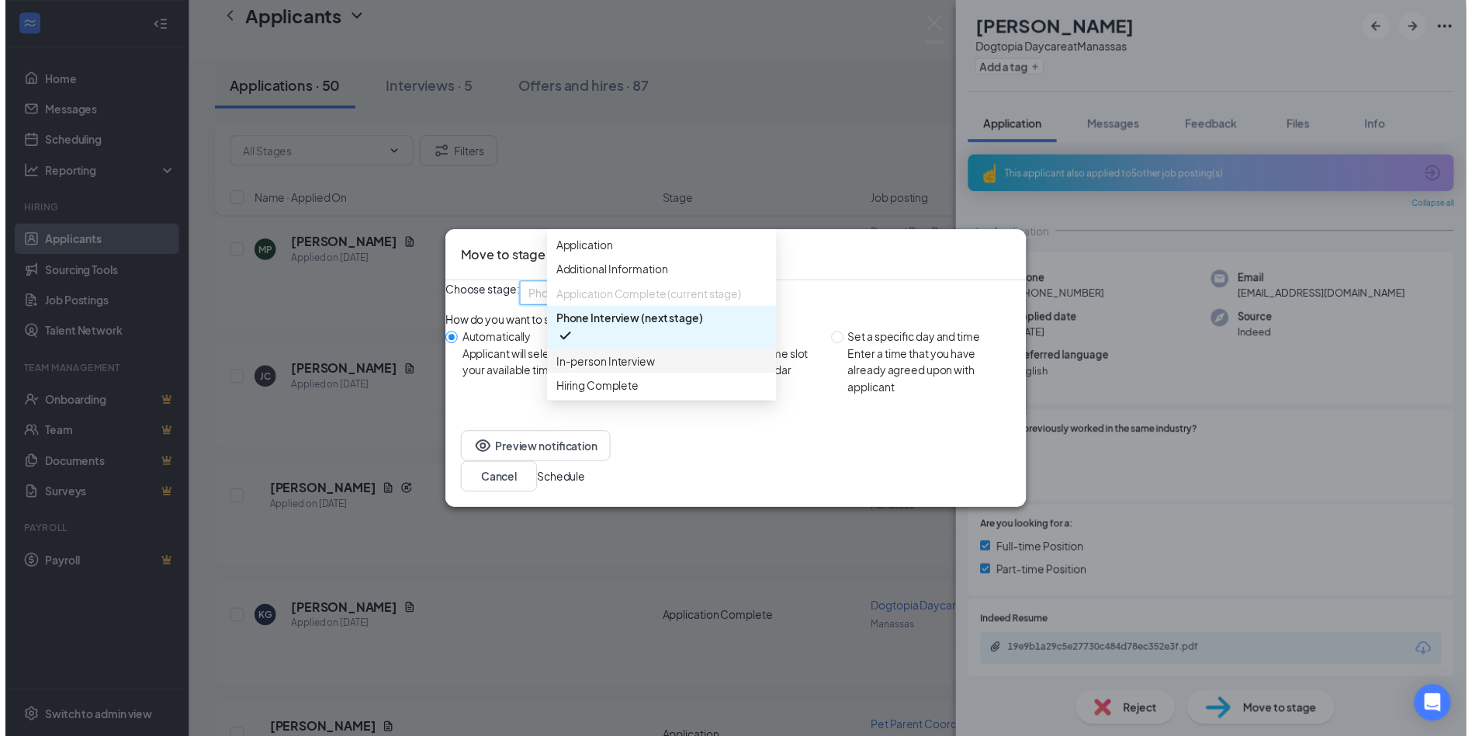
scroll to position [17, 0]
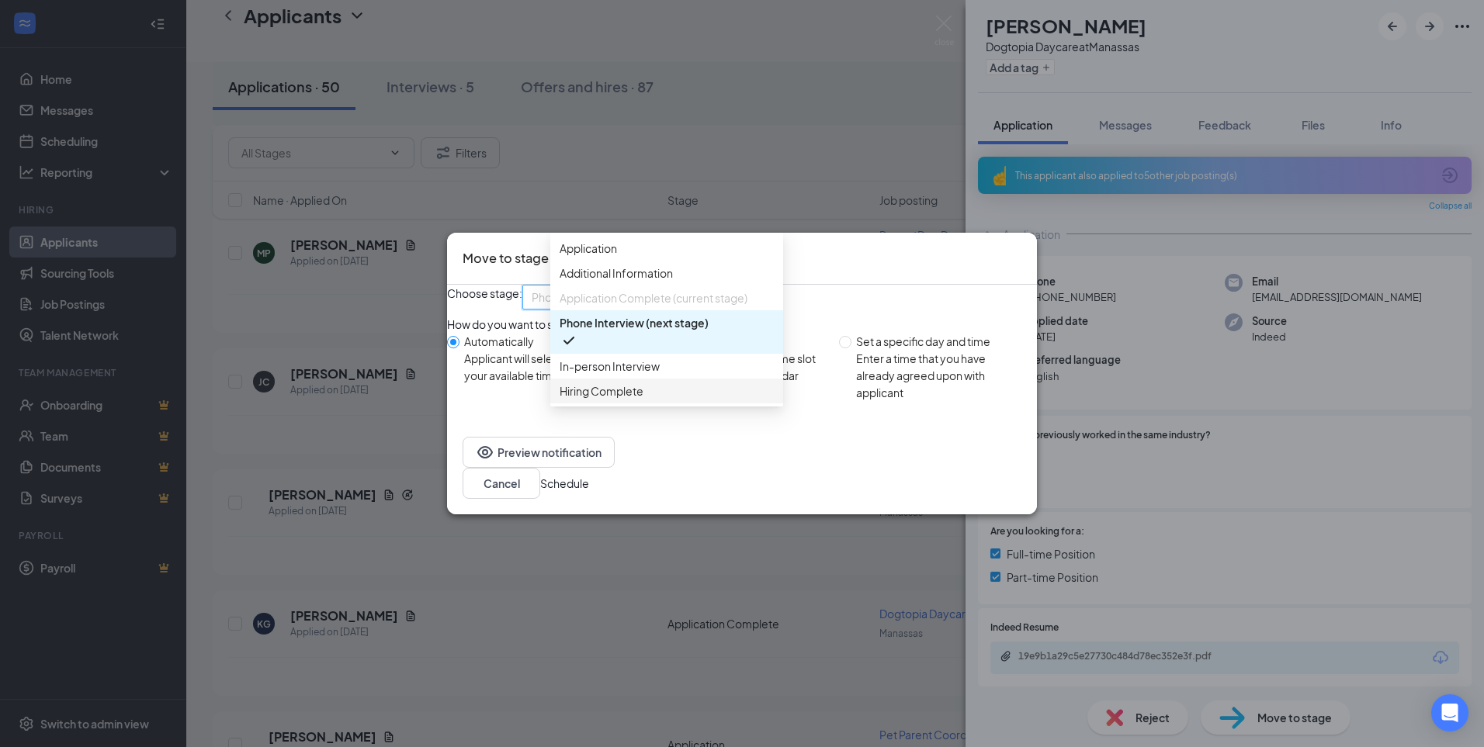
click at [631, 400] on span "Hiring Complete" at bounding box center [601, 391] width 84 height 17
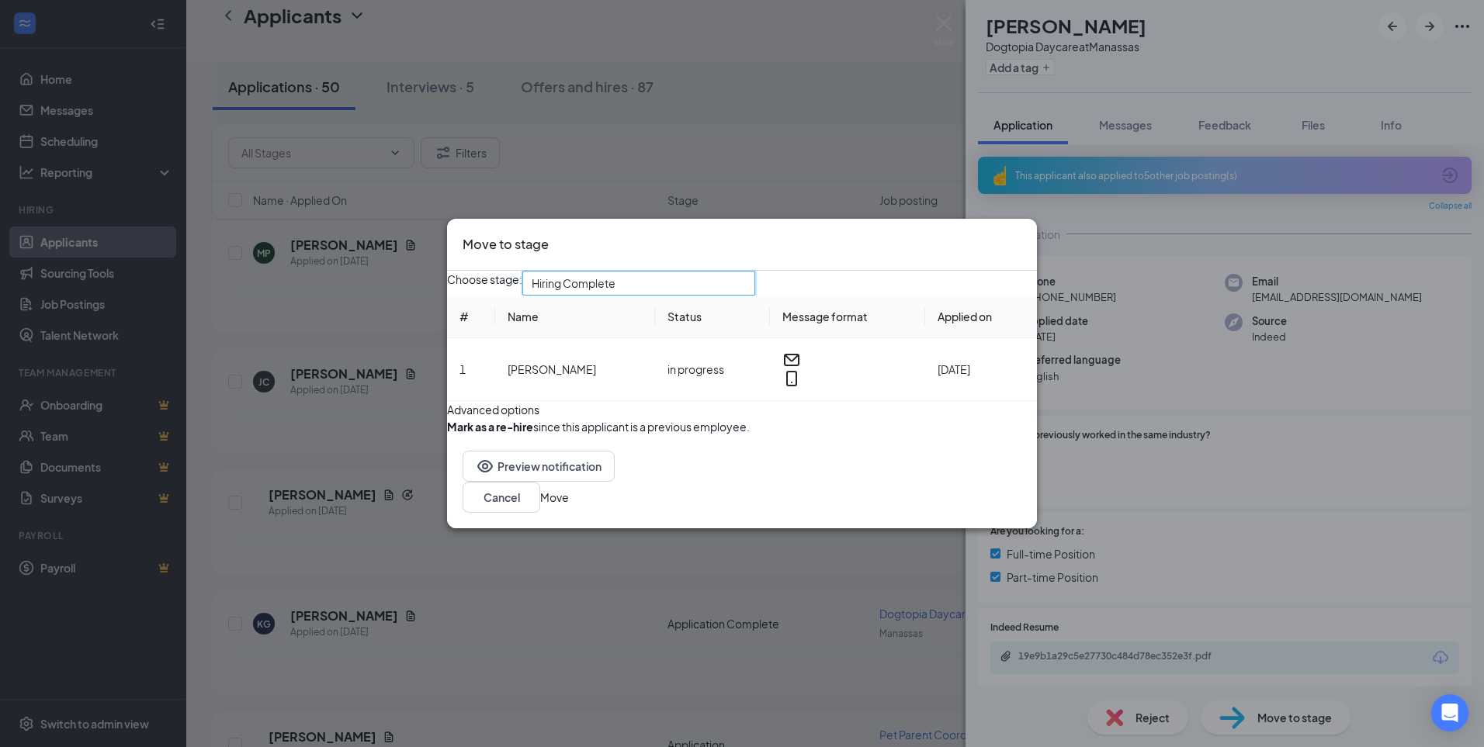
click at [569, 506] on button "Move" at bounding box center [554, 497] width 29 height 17
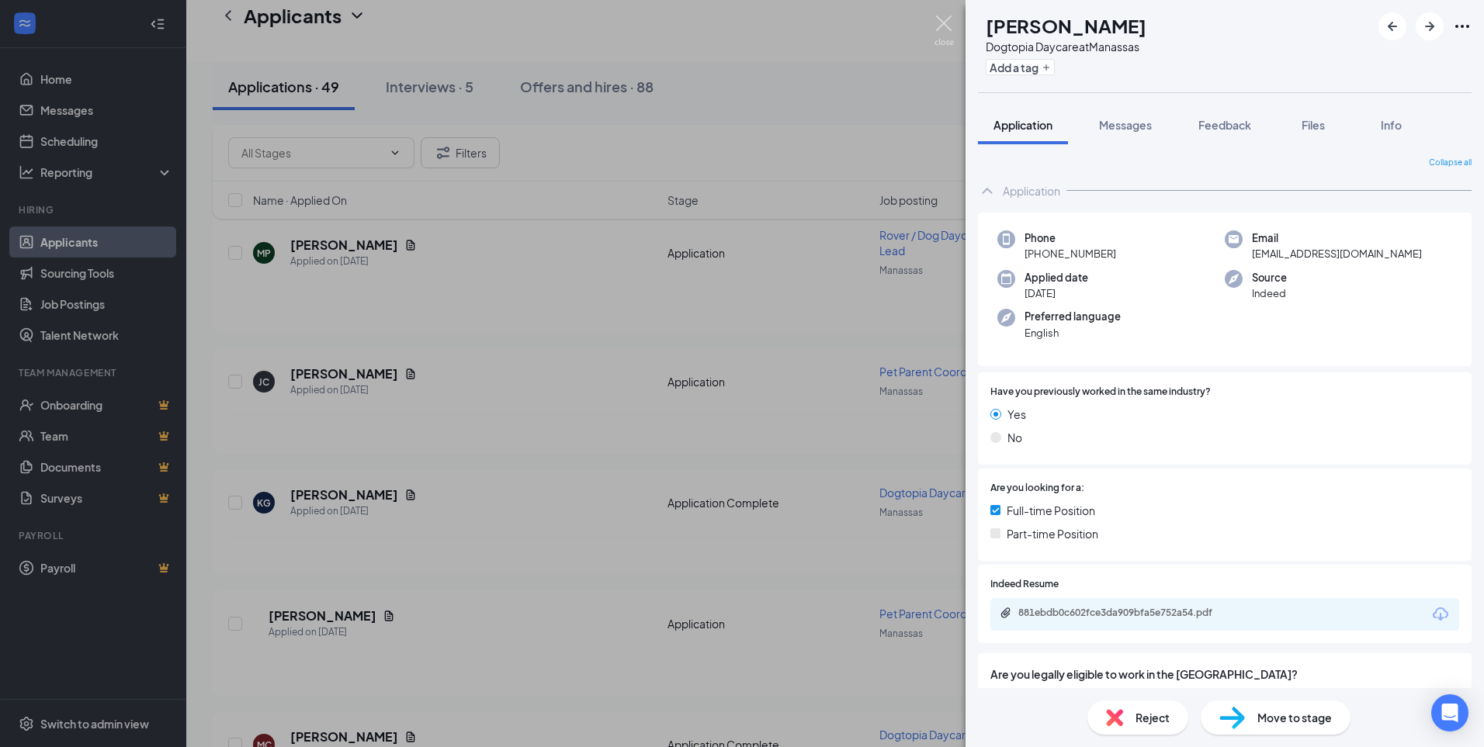
click at [949, 21] on img at bounding box center [943, 31] width 19 height 30
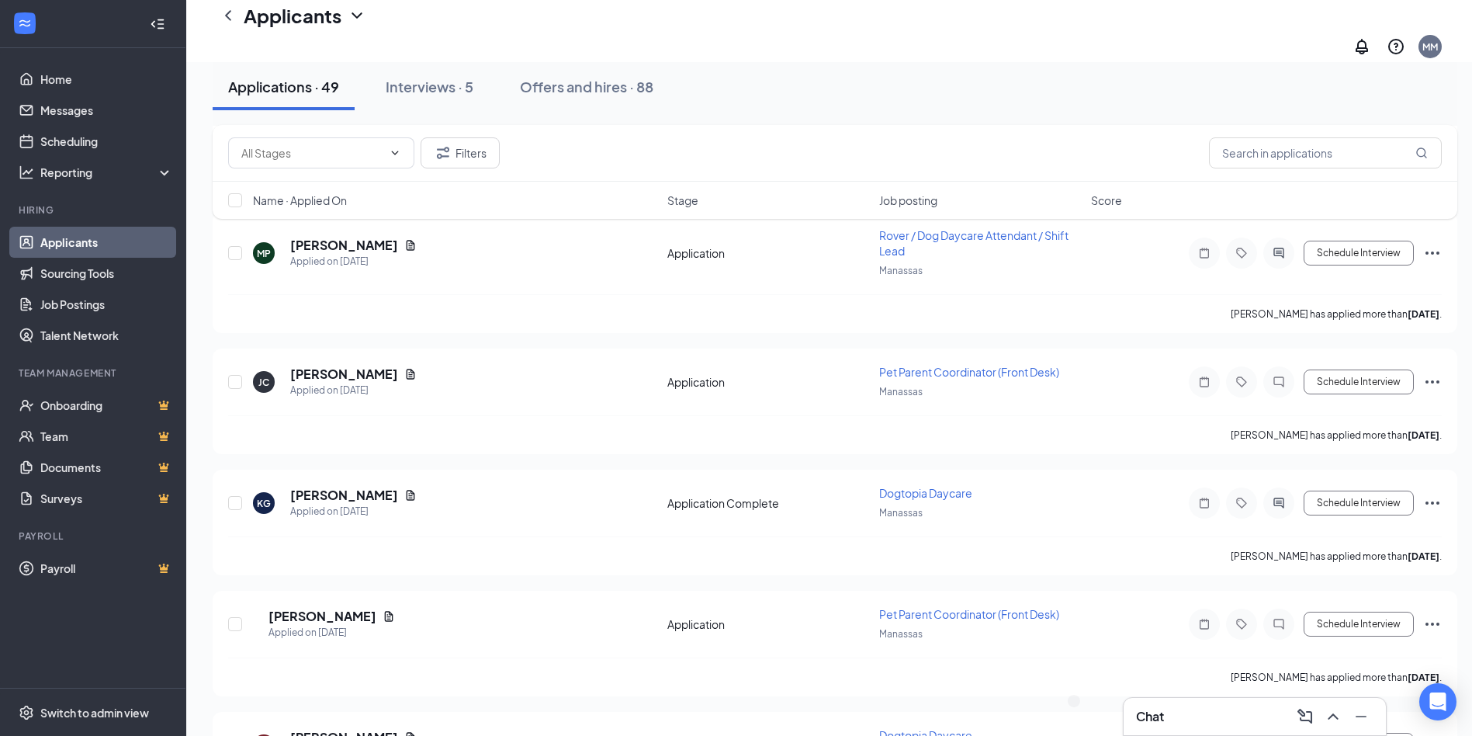
click at [45, 228] on link "Applicants" at bounding box center [106, 242] width 133 height 31
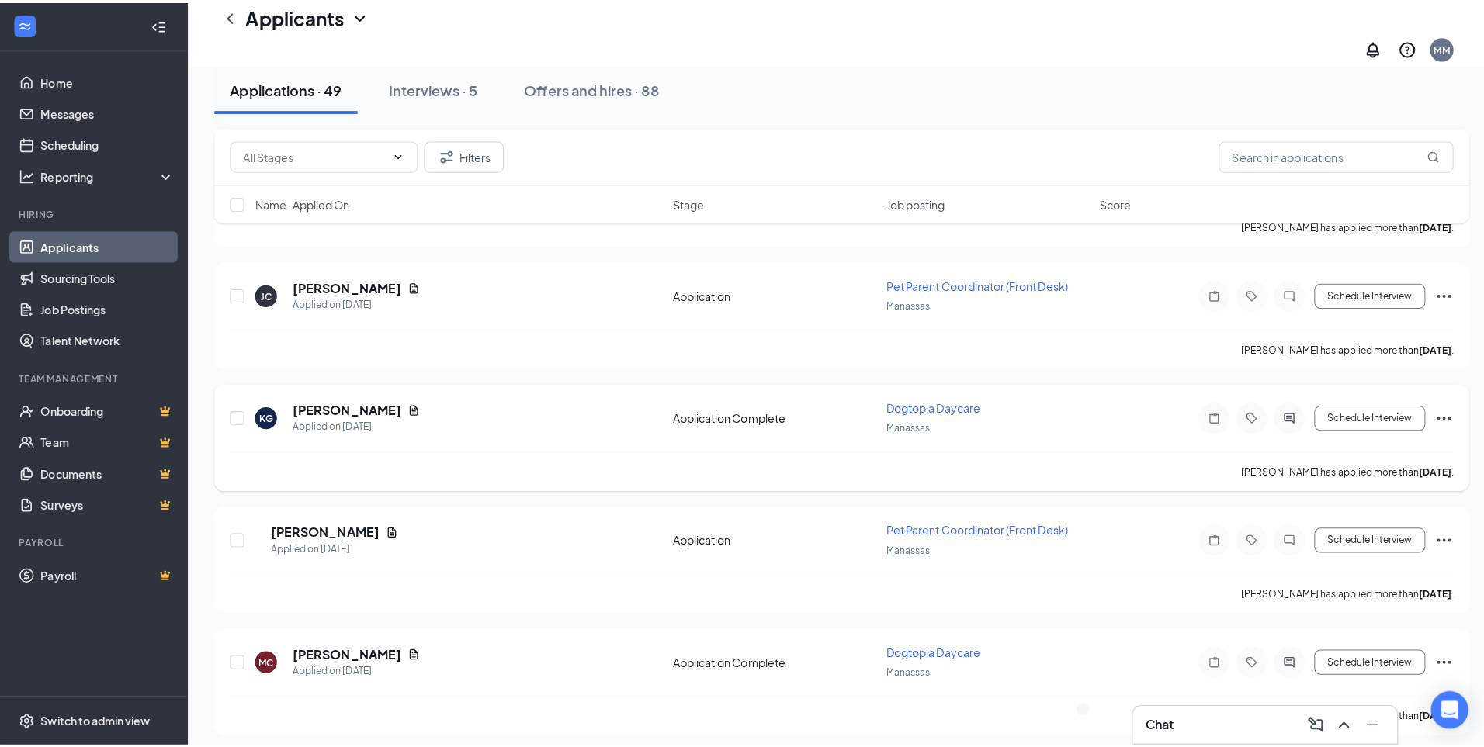
scroll to position [1242, 0]
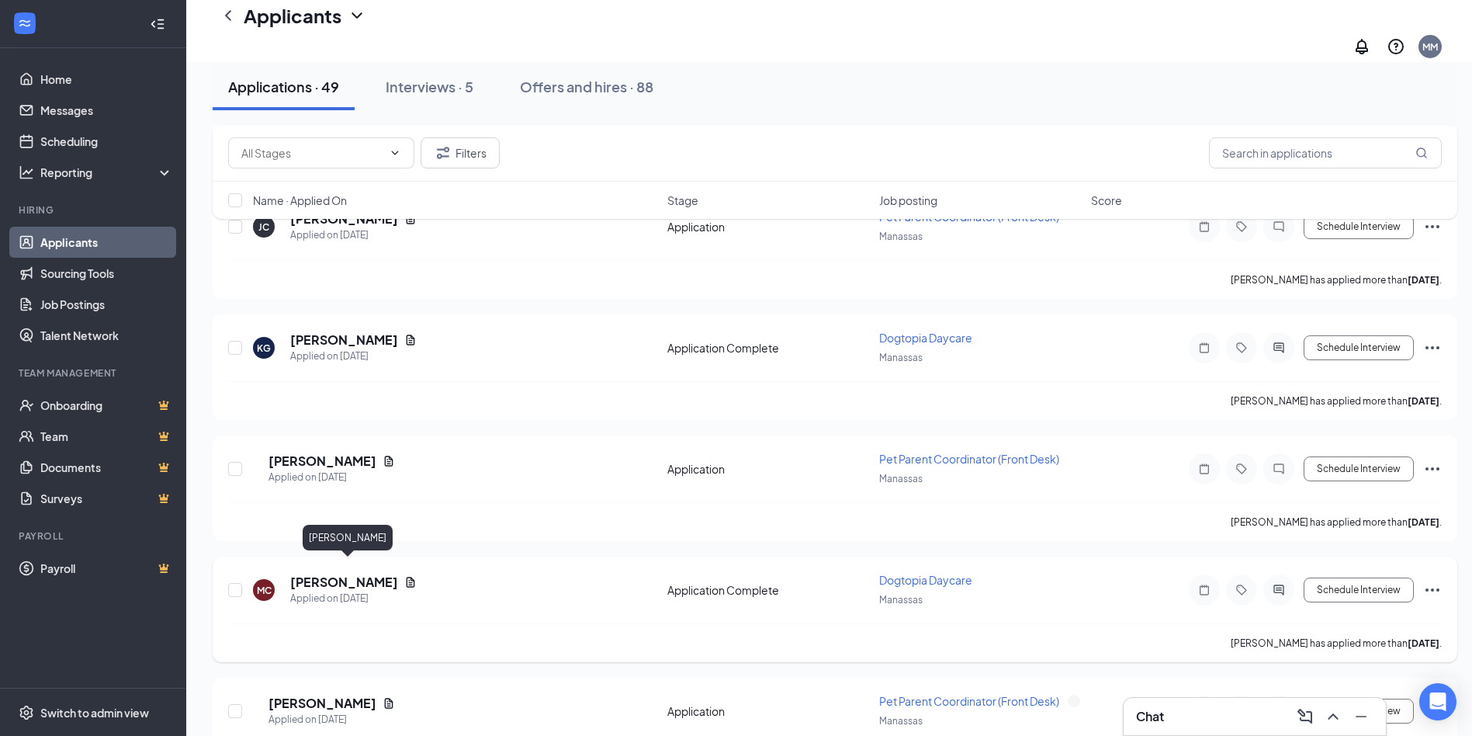
click at [379, 573] on h5 "[PERSON_NAME]" at bounding box center [344, 581] width 108 height 17
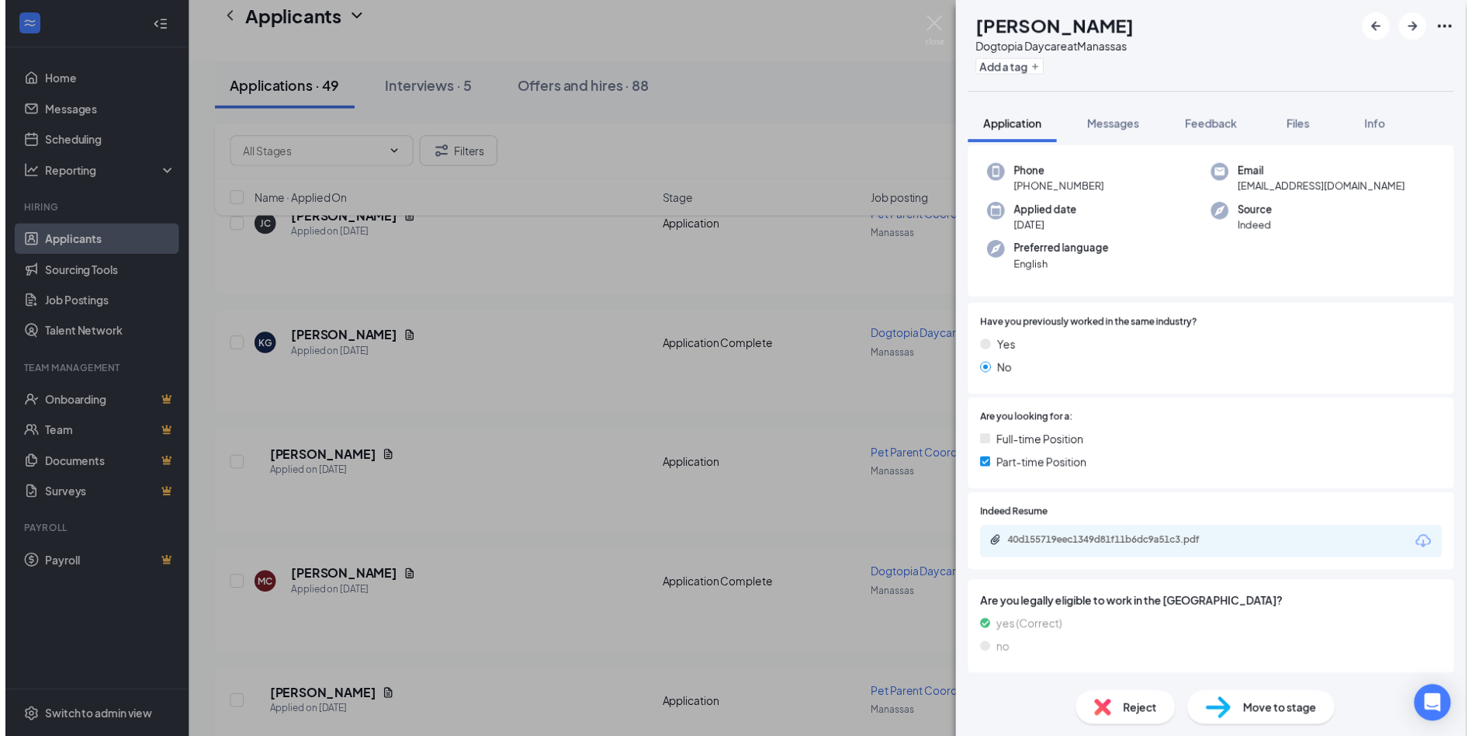
scroll to position [155, 0]
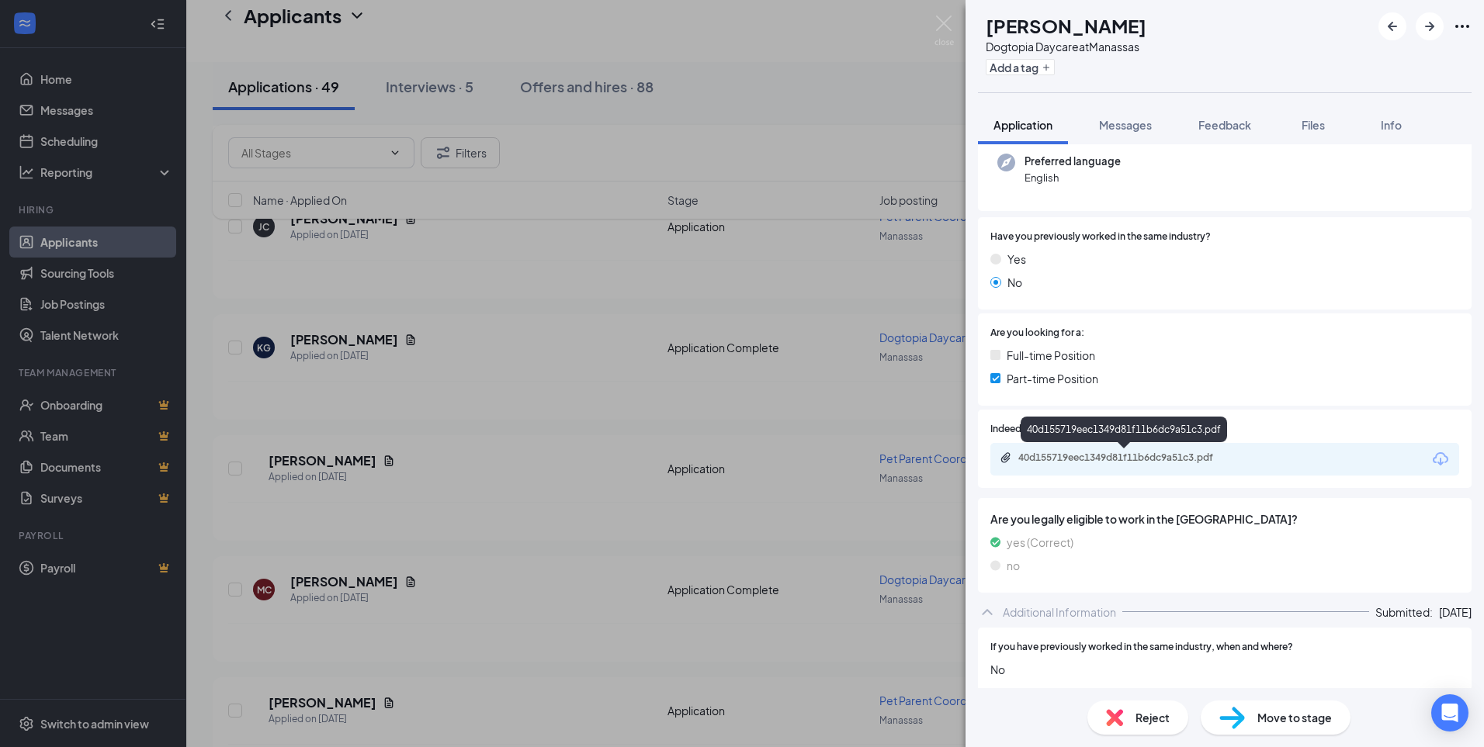
click at [1138, 456] on div "40d155719eec1349d81f11b6dc9a51c3.pdf" at bounding box center [1126, 458] width 217 height 12
click at [947, 25] on img at bounding box center [943, 31] width 19 height 30
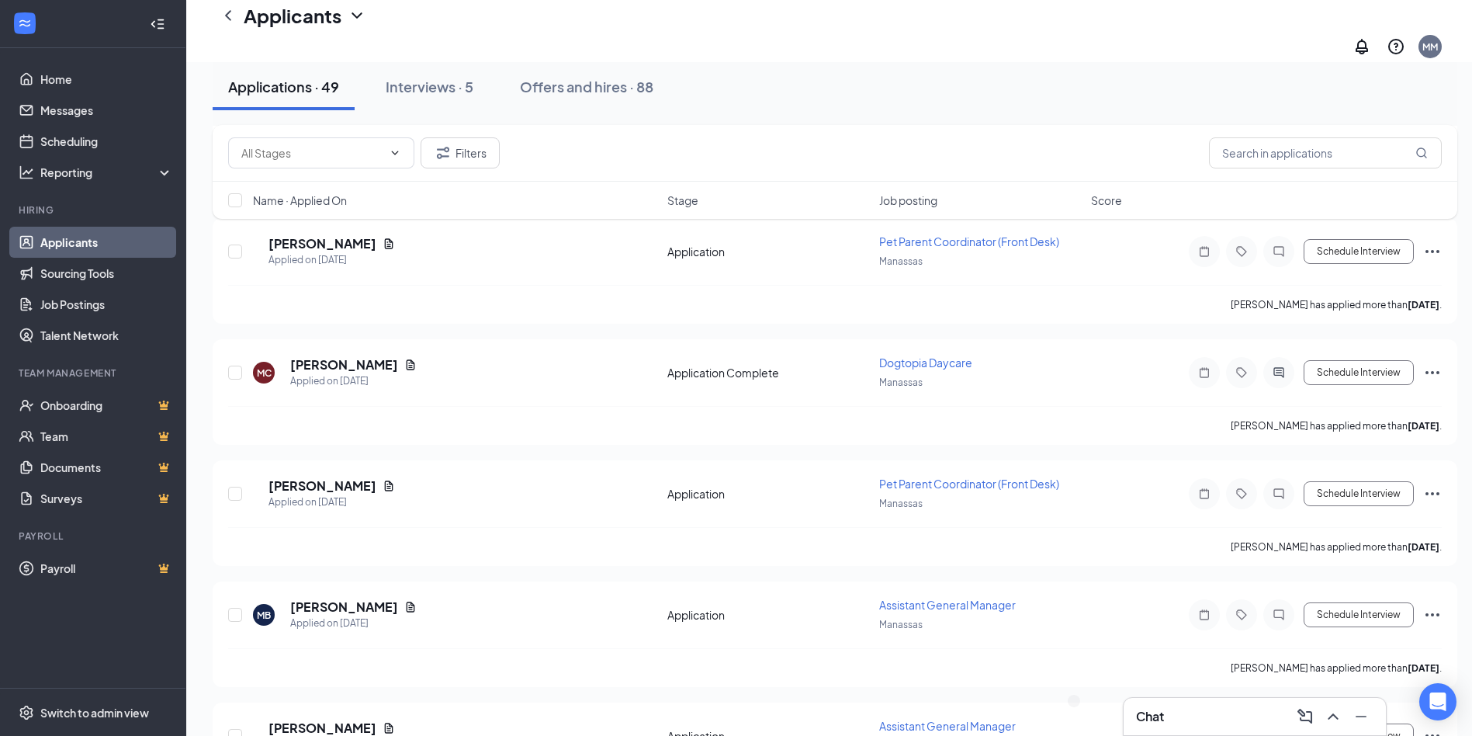
scroll to position [1474, 0]
